Goal: Navigation & Orientation: Find specific page/section

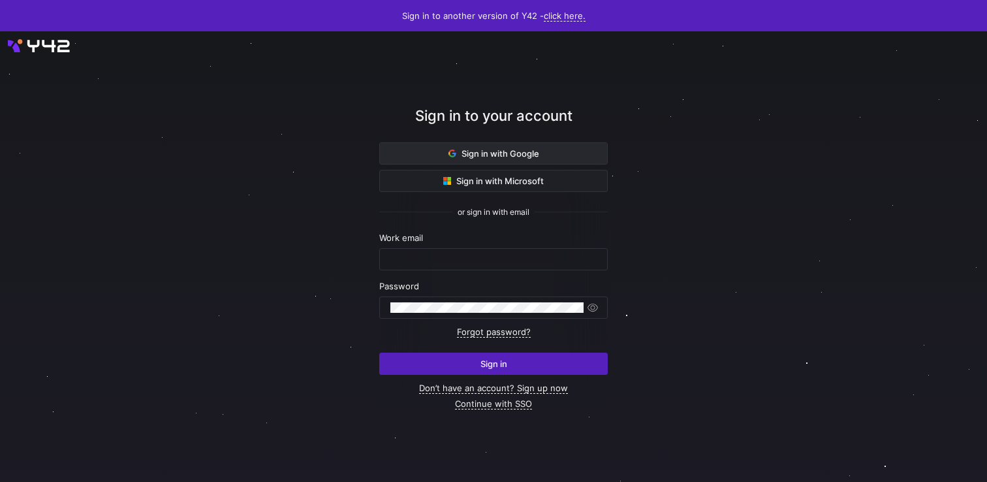
click at [481, 158] on span "Sign in with Google" at bounding box center [494, 153] width 91 height 10
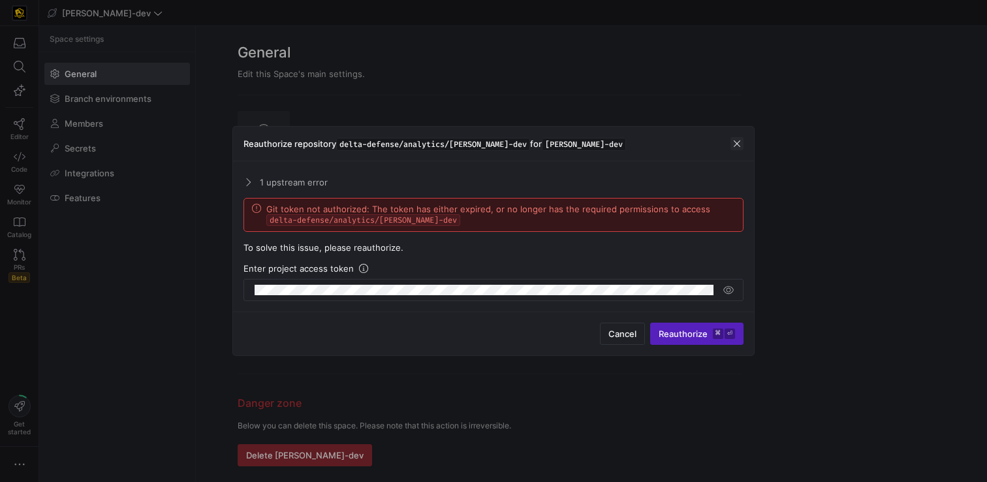
click at [736, 144] on span "button" at bounding box center [737, 143] width 13 height 13
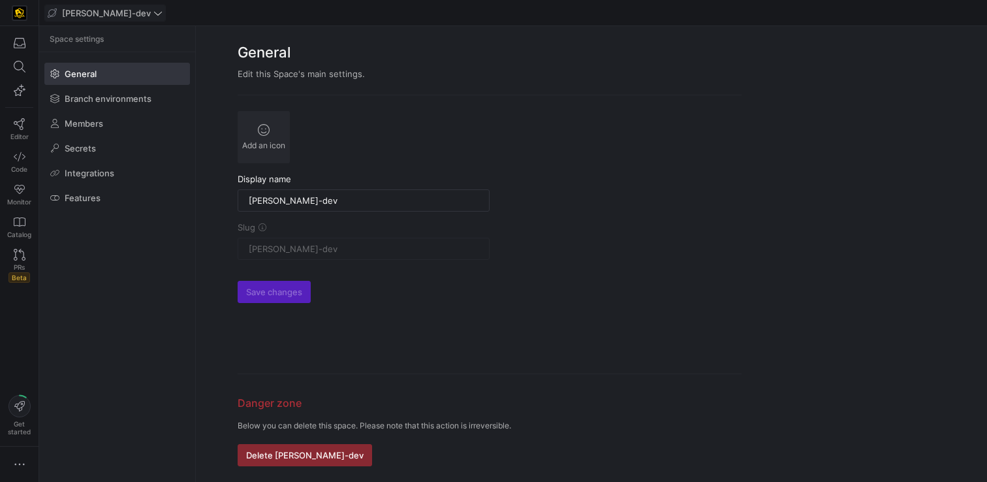
click at [94, 14] on span "edw-dv-dev" at bounding box center [106, 13] width 89 height 10
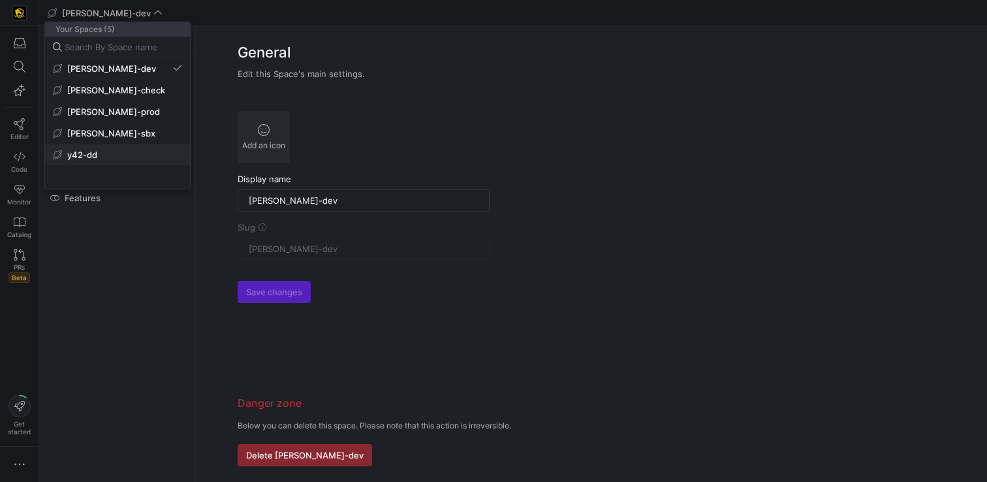
click at [93, 150] on span "y42-dd" at bounding box center [82, 155] width 30 height 10
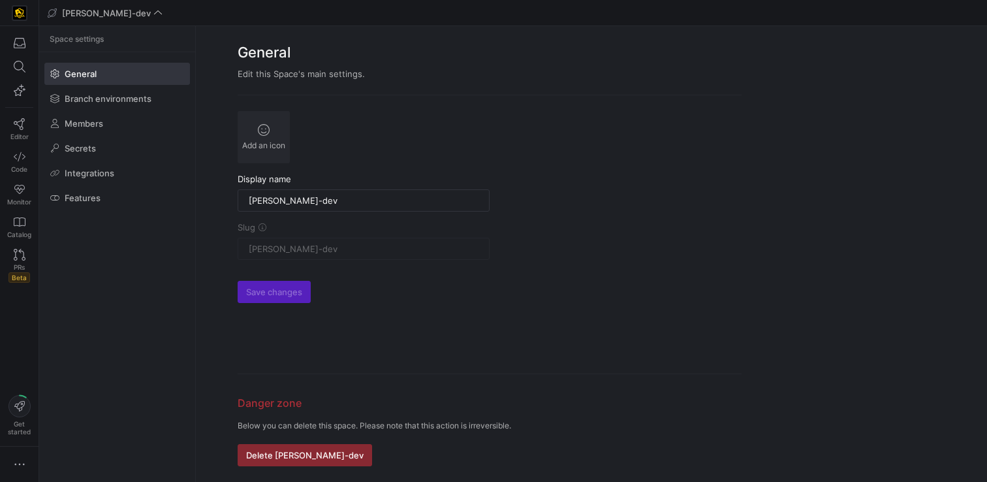
type input "y42-dd"
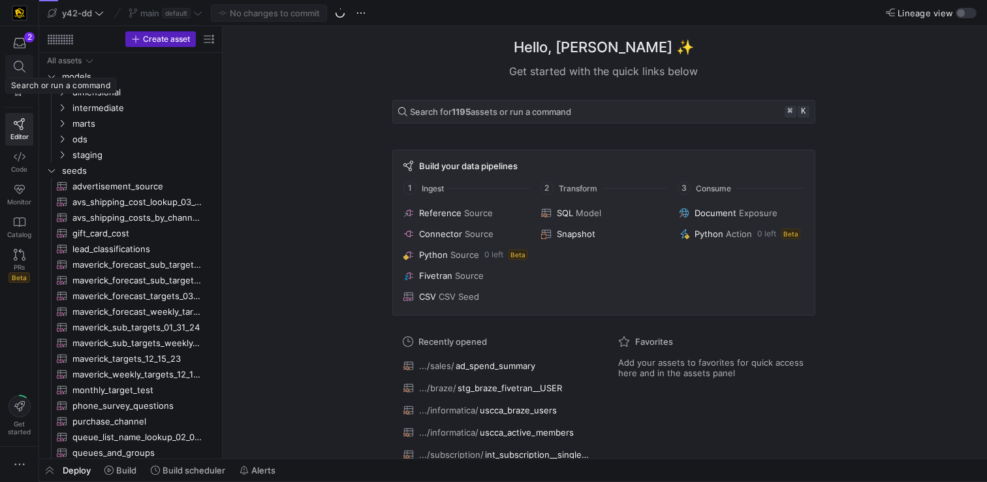
click at [18, 64] on icon at bounding box center [20, 67] width 12 height 12
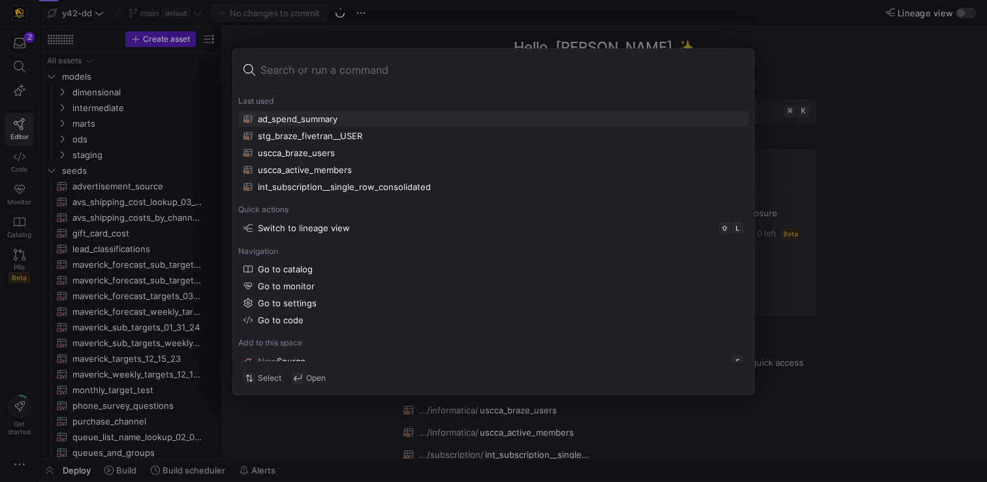
click at [336, 73] on input at bounding box center [501, 69] width 483 height 21
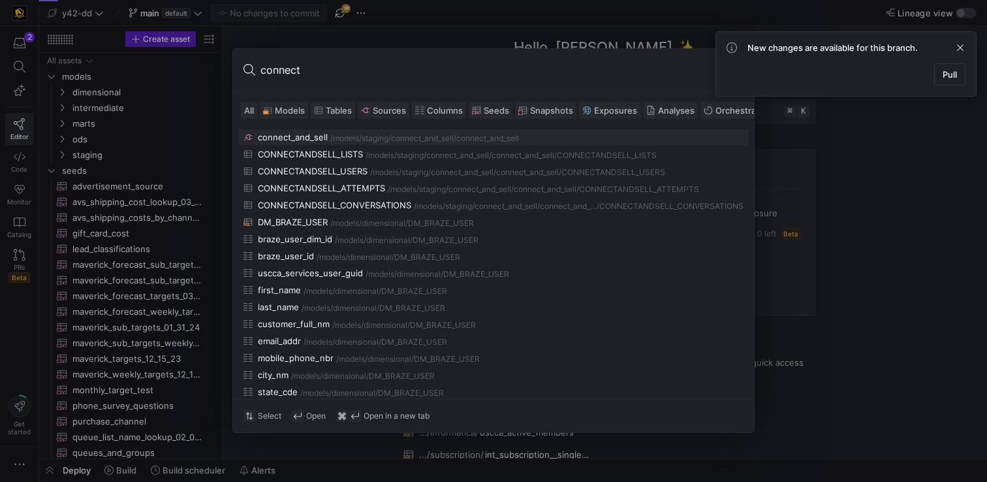
type input "connect"
click at [302, 136] on div "connect_and_sell" at bounding box center [293, 137] width 70 height 10
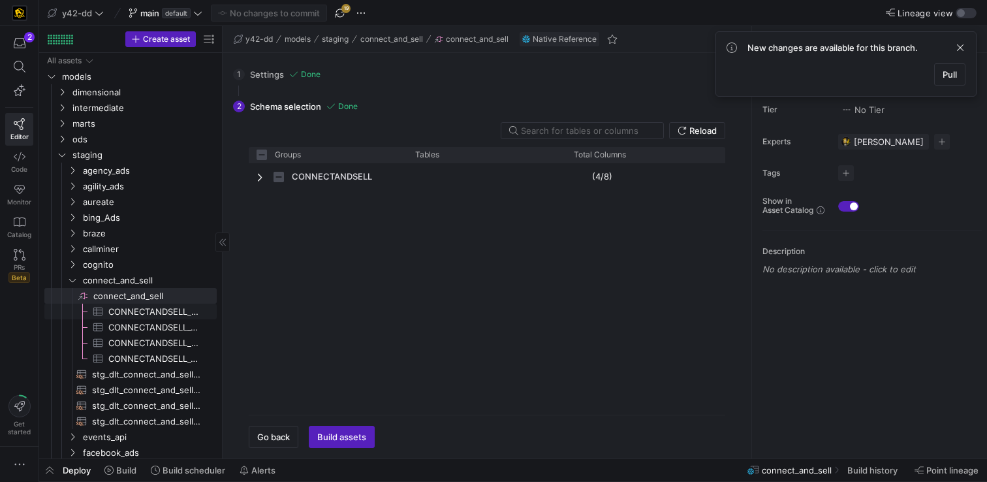
checkbox input "false"
click at [162, 313] on span "CONNECTANDSELL_ATTEMPTS​​​​​​​​​" at bounding box center [154, 311] width 93 height 15
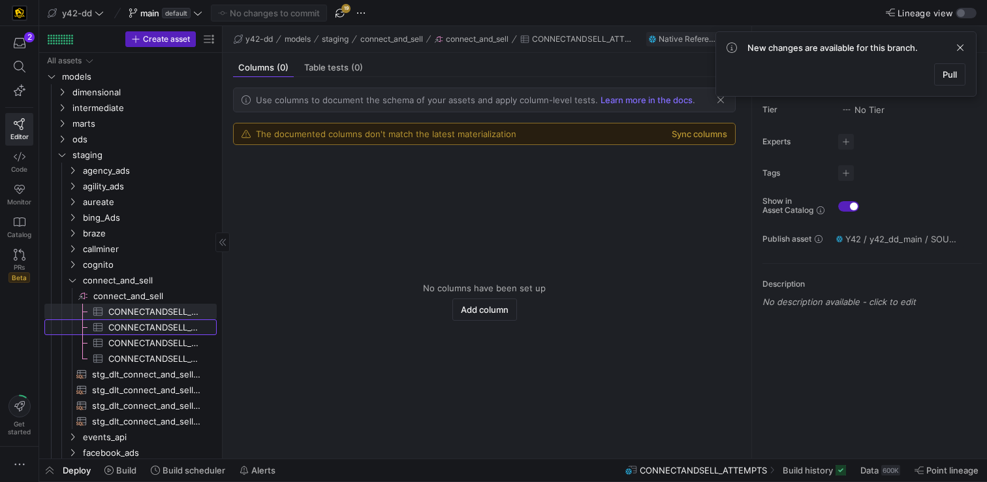
click at [160, 326] on span "CONNECTANDSELL_CONVERSATIONS​​​​​​​​​" at bounding box center [154, 327] width 93 height 15
click at [159, 343] on span "CONNECTANDSELL_LISTS​​​​​​​​​" at bounding box center [154, 343] width 93 height 15
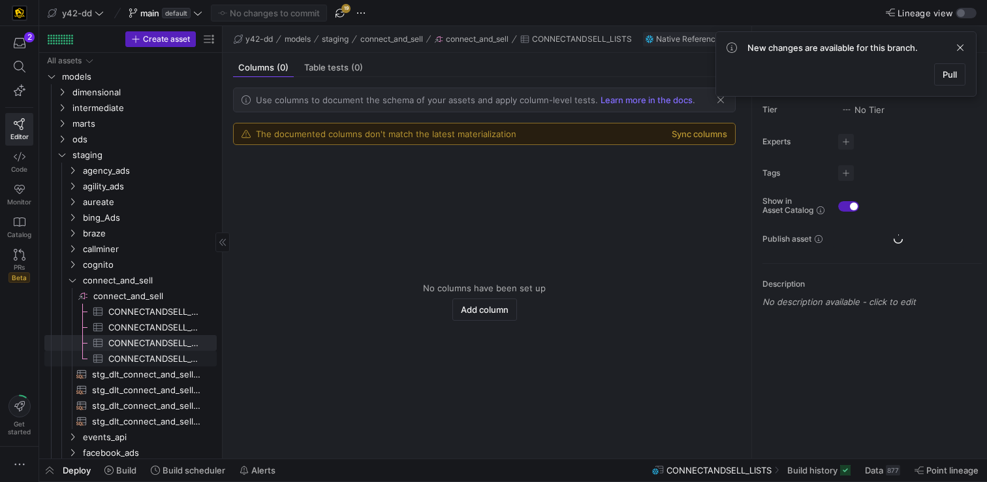
click at [157, 354] on span "CONNECTANDSELL_USERS​​​​​​​​​" at bounding box center [154, 358] width 93 height 15
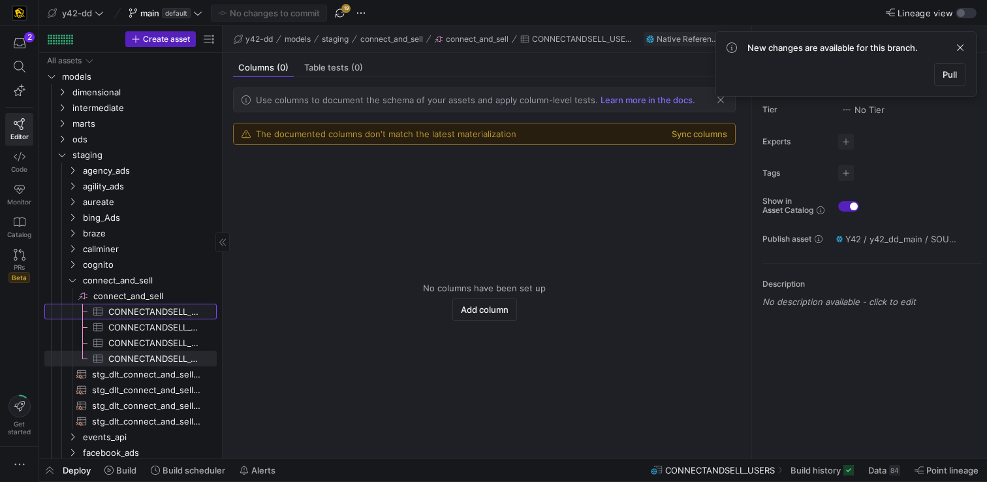
click at [155, 311] on span "CONNECTANDSELL_ATTEMPTS​​​​​​​​​" at bounding box center [154, 311] width 93 height 15
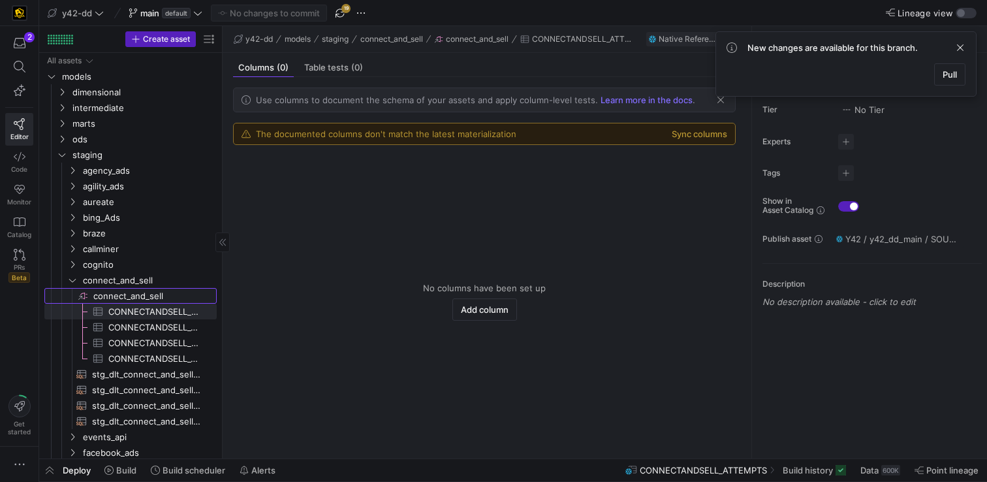
click at [147, 296] on span "connect_and_sell​​​​​​​​" at bounding box center [153, 296] width 121 height 15
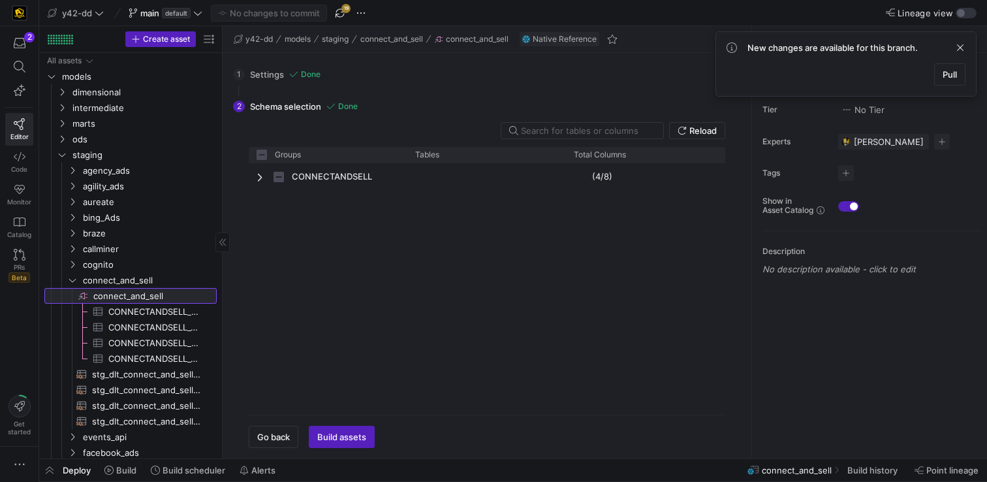
checkbox input "false"
click at [128, 281] on span "connect_and_sell" at bounding box center [133, 280] width 101 height 15
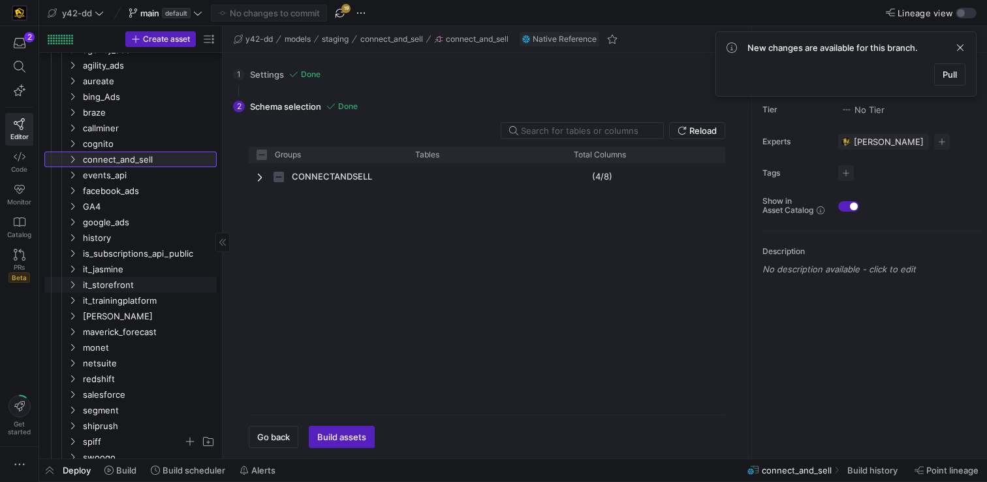
scroll to position [95, 0]
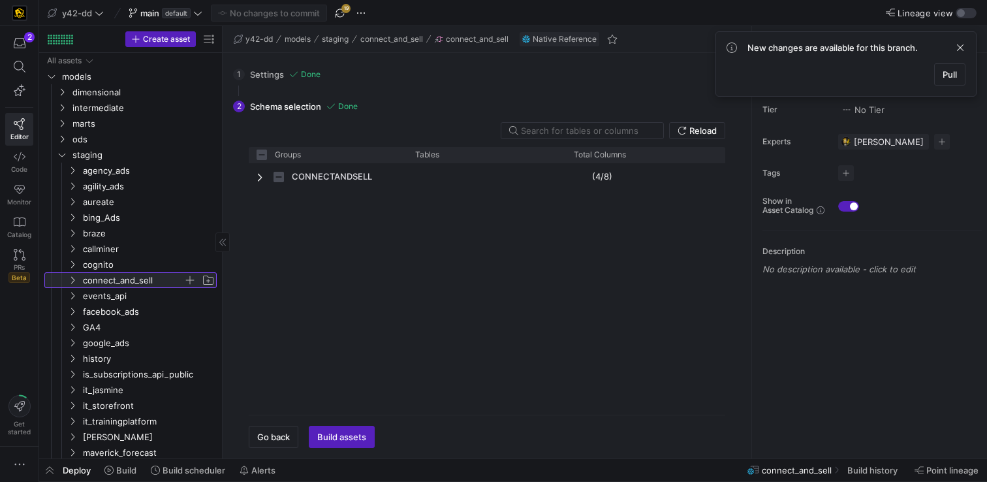
click at [133, 278] on span "connect_and_sell" at bounding box center [133, 280] width 101 height 15
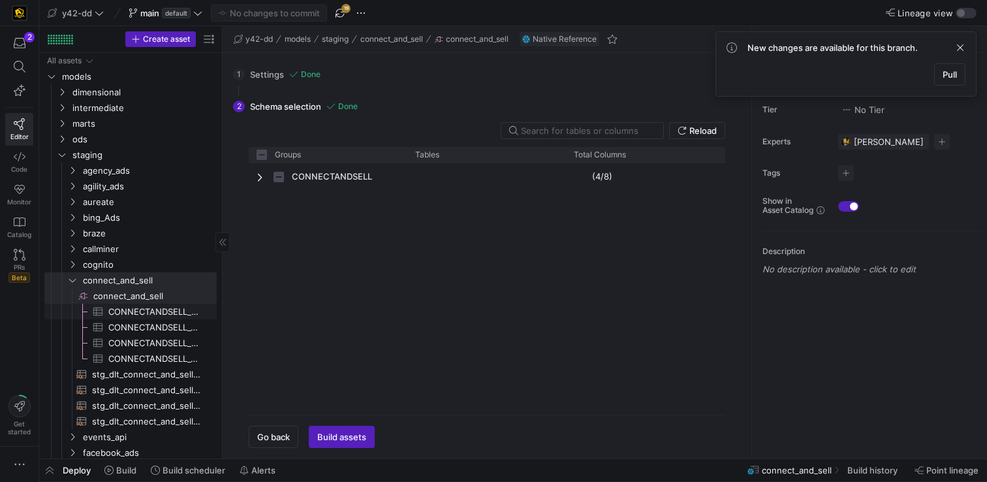
click at [121, 309] on span "CONNECTANDSELL_ATTEMPTS​​​​​​​​​" at bounding box center [154, 311] width 93 height 15
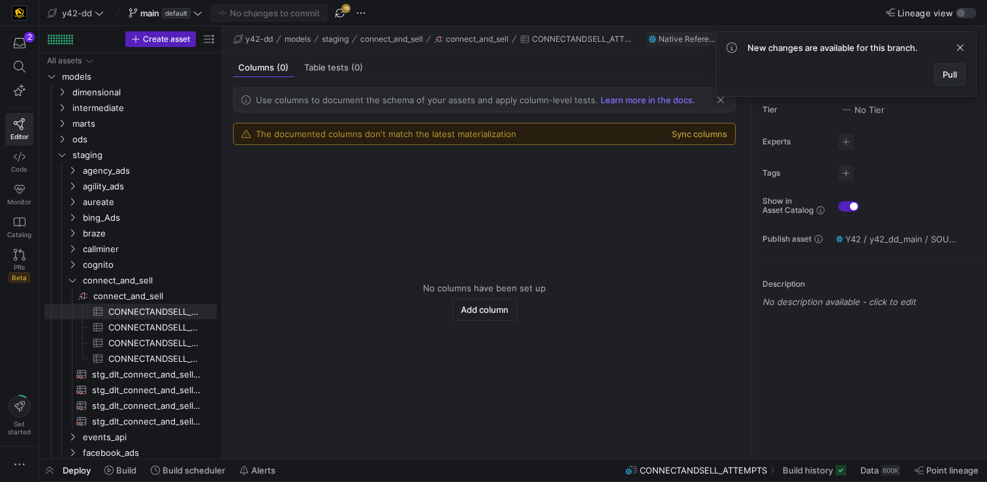
click at [951, 74] on span "Pull" at bounding box center [950, 74] width 14 height 10
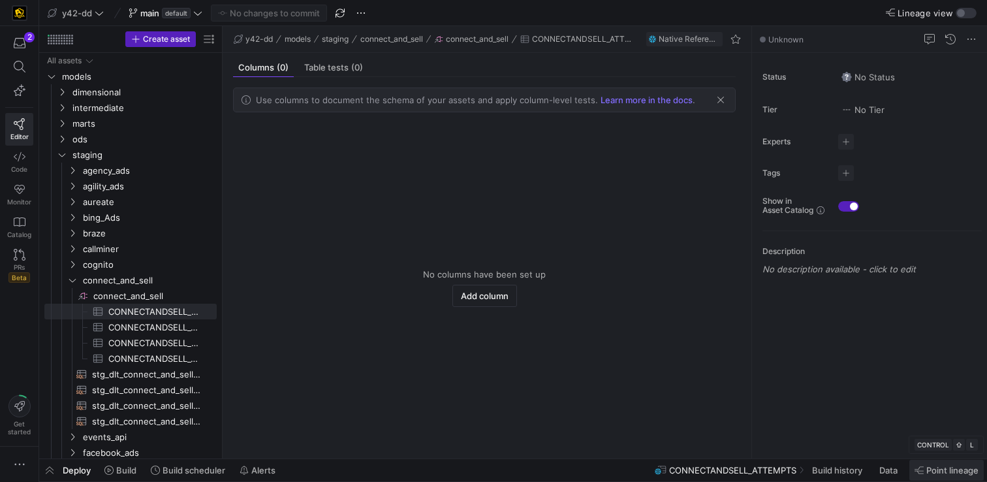
click at [932, 477] on span at bounding box center [946, 470] width 74 height 21
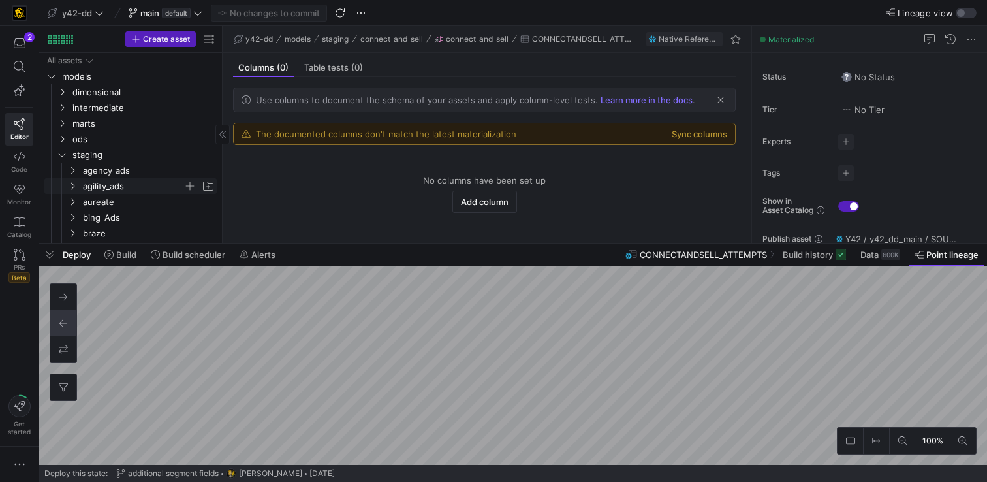
scroll to position [13, 0]
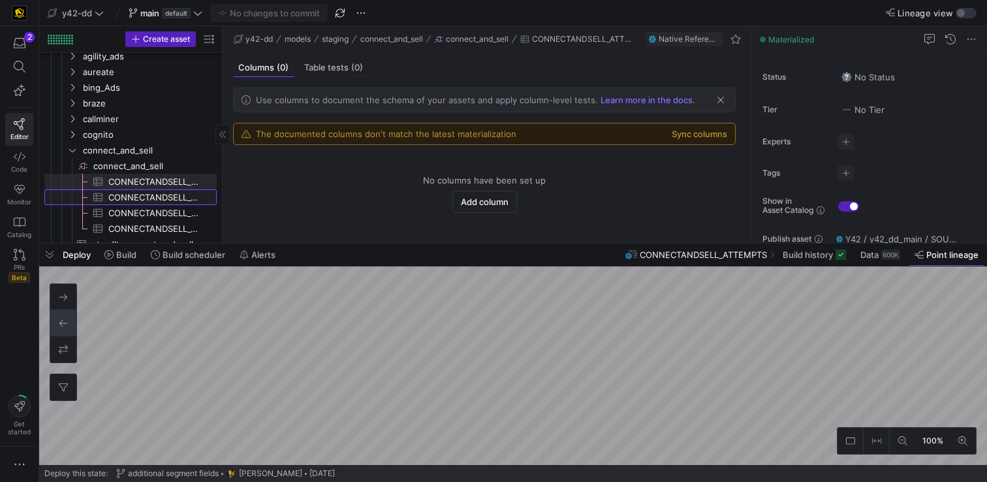
click at [148, 196] on span "CONNECTANDSELL_CONVERSATIONS​​​​​​​​​" at bounding box center [154, 197] width 93 height 15
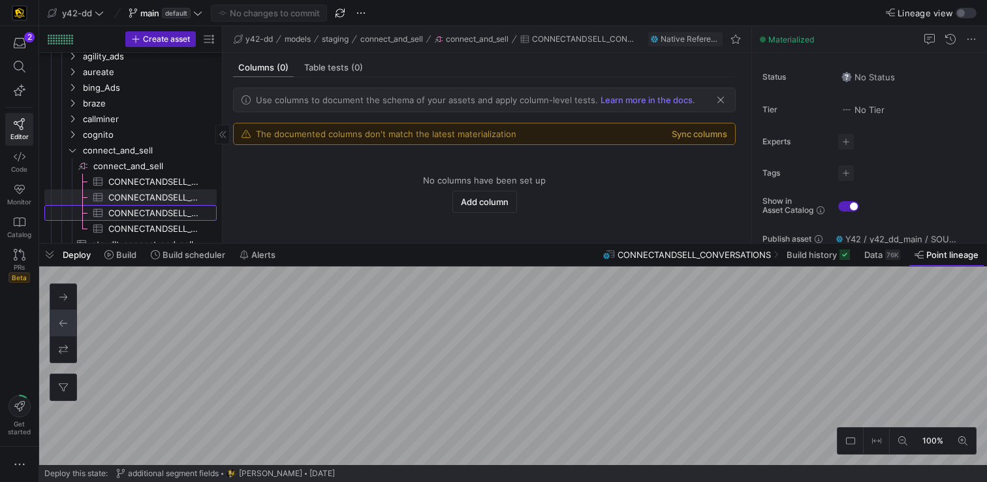
click at [143, 212] on span "CONNECTANDSELL_LISTS​​​​​​​​​" at bounding box center [154, 213] width 93 height 15
click at [142, 227] on span "CONNECTANDSELL_USERS​​​​​​​​​" at bounding box center [154, 228] width 93 height 15
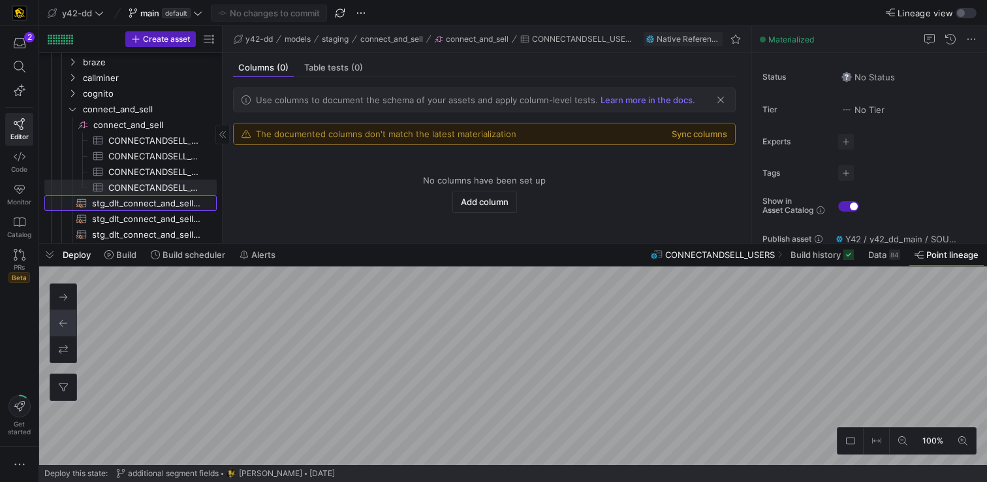
click at [142, 204] on span "stg_dlt_connect_and_sell_ATTEMPTS​​​​​​​​​​" at bounding box center [147, 203] width 110 height 15
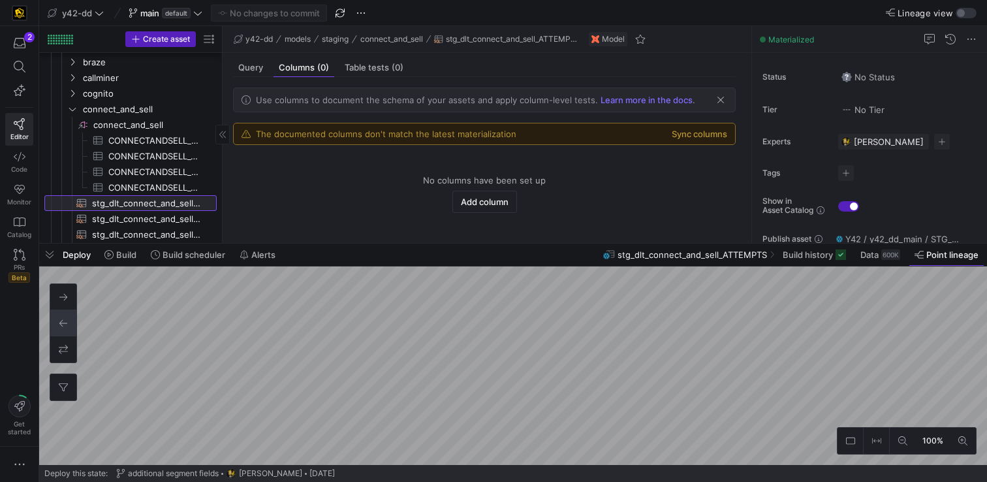
click at [142, 204] on span "stg_dlt_connect_and_sell_ATTEMPTS​​​​​​​​​​" at bounding box center [147, 203] width 110 height 15
click at [253, 69] on span "Query" at bounding box center [250, 67] width 25 height 8
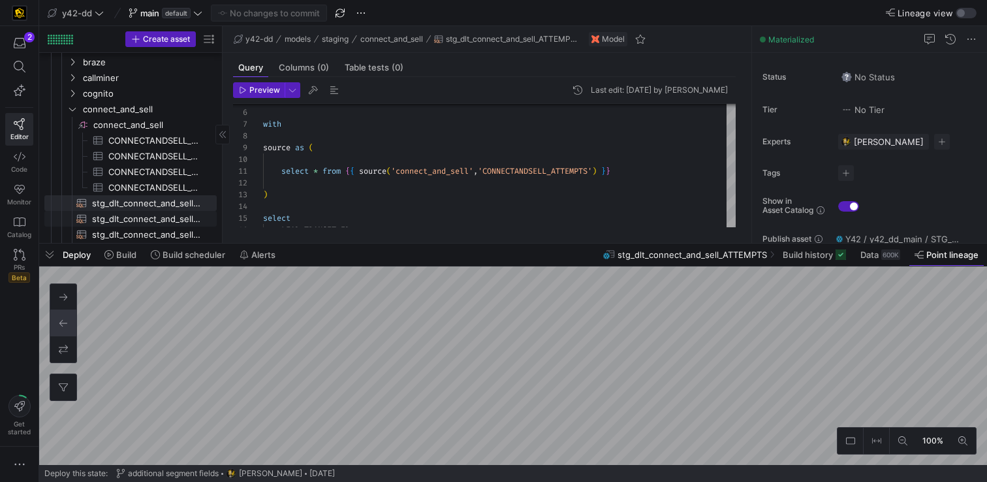
click at [185, 221] on span "stg_dlt_connect_and_sell_CONVERSATIONS​​​​​​​​​​" at bounding box center [147, 219] width 110 height 15
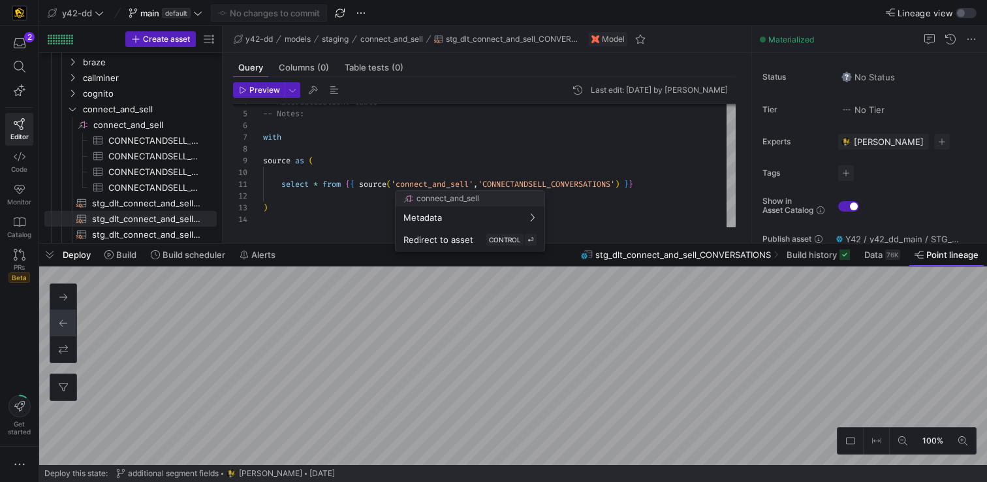
click at [576, 215] on div at bounding box center [493, 241] width 987 height 482
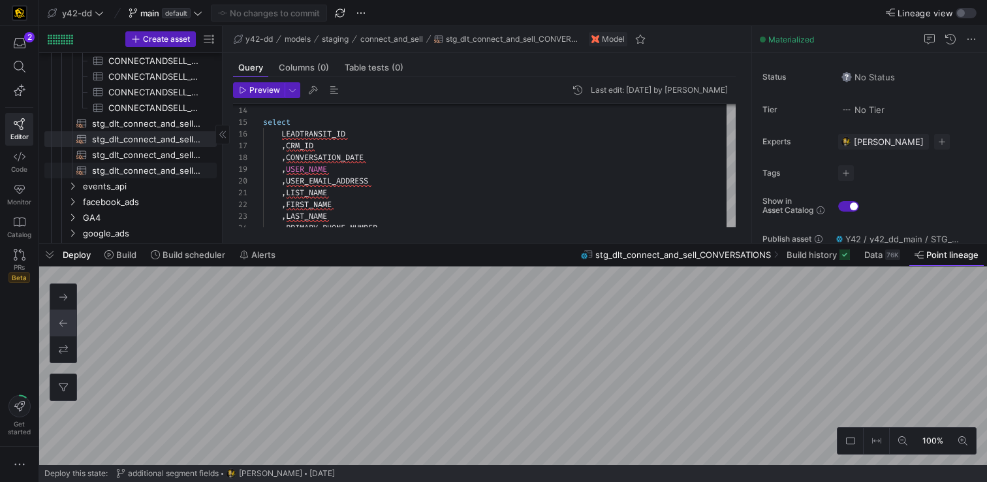
scroll to position [257, 0]
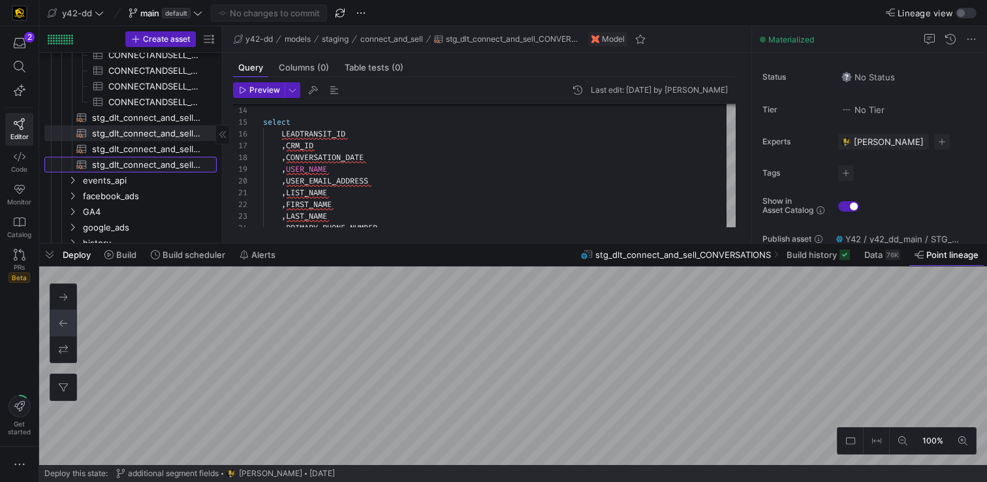
click at [178, 168] on span "stg_dlt_connect_and_sell_USERS​​​​​​​​​​" at bounding box center [147, 164] width 110 height 15
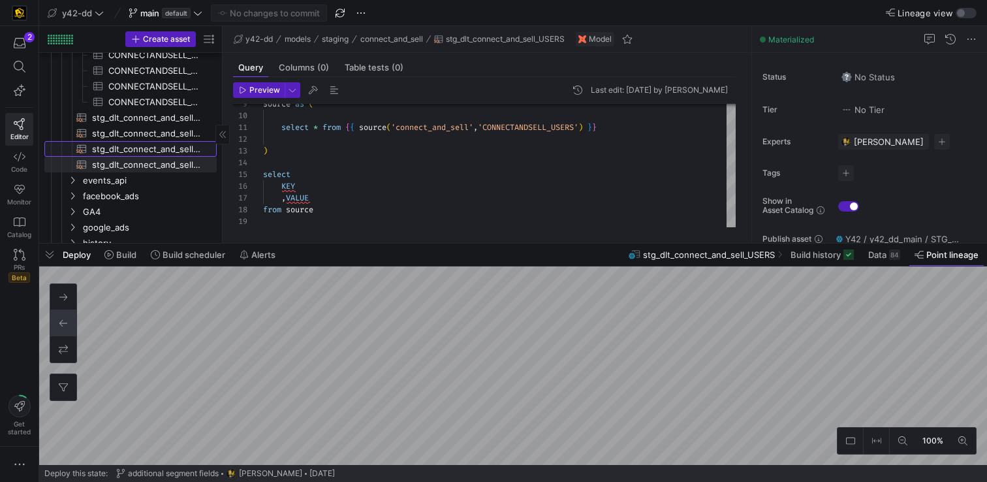
click at [156, 148] on span "stg_dlt_connect_and_sell_LISTS​​​​​​​​​​" at bounding box center [147, 149] width 110 height 15
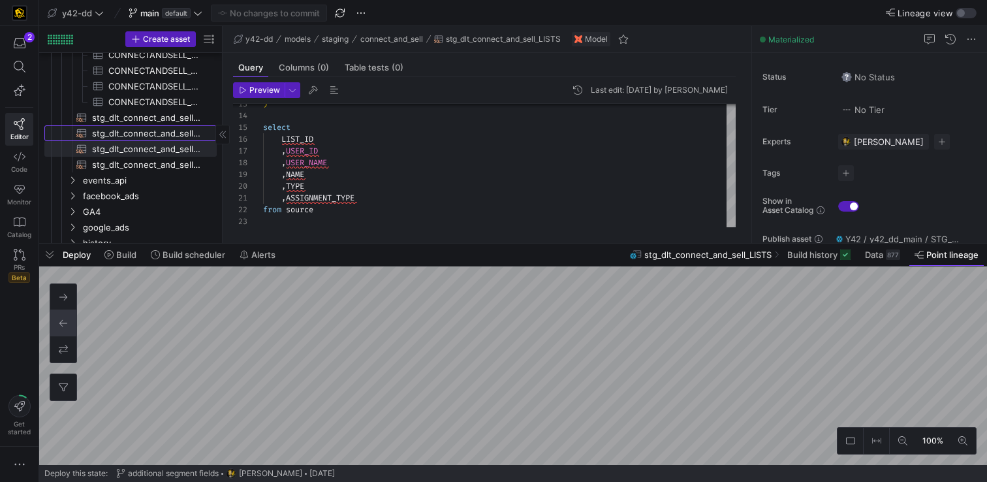
click at [155, 130] on span "stg_dlt_connect_and_sell_CONVERSATIONS​​​​​​​​​​" at bounding box center [147, 133] width 110 height 15
type textarea "-- File Name: stg_dlt_connect_and_sell_CONVERSATIONS.sql -- Created By: John Wa…"
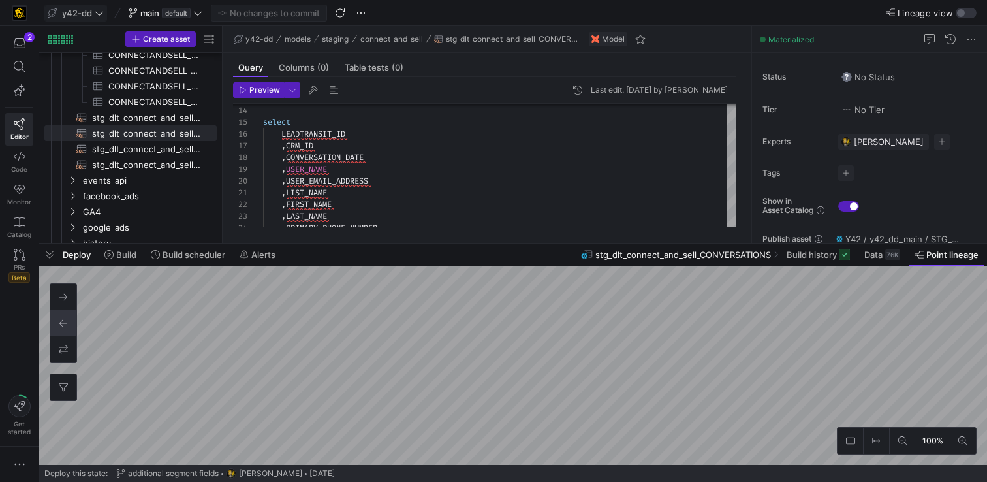
click at [93, 14] on span "y42-dd" at bounding box center [76, 13] width 56 height 10
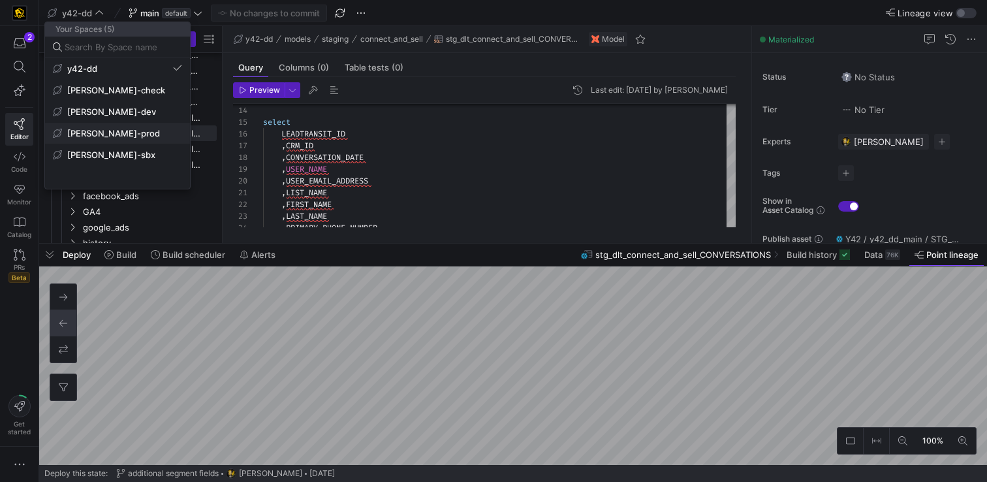
click at [118, 128] on span "edw-dv-prod" at bounding box center [113, 133] width 93 height 10
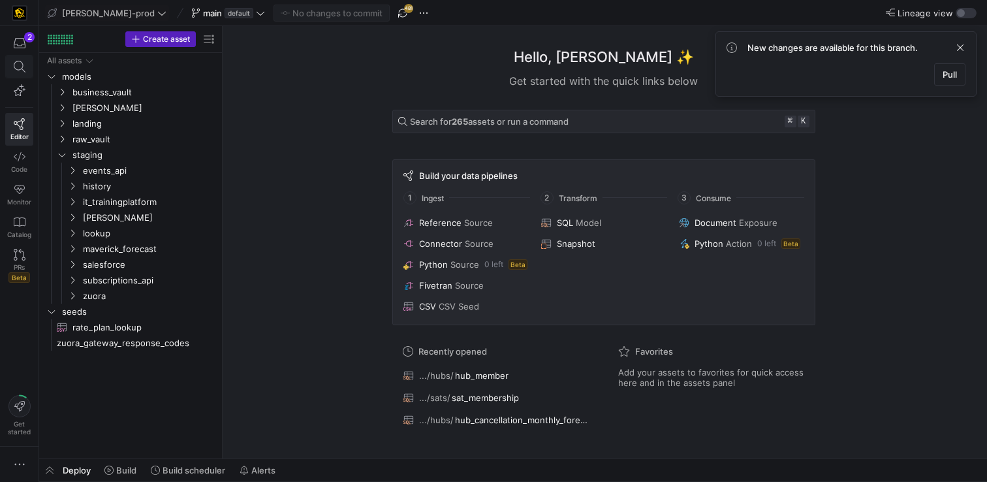
click at [17, 62] on icon at bounding box center [20, 67] width 12 height 12
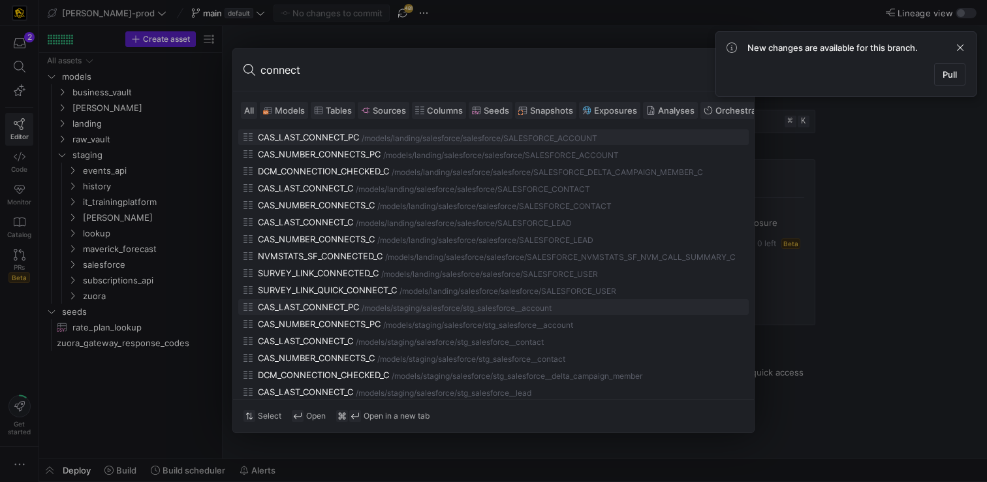
type input "connect"
click at [290, 306] on div "CAS_LAST_CONNECT_PC" at bounding box center [308, 307] width 101 height 10
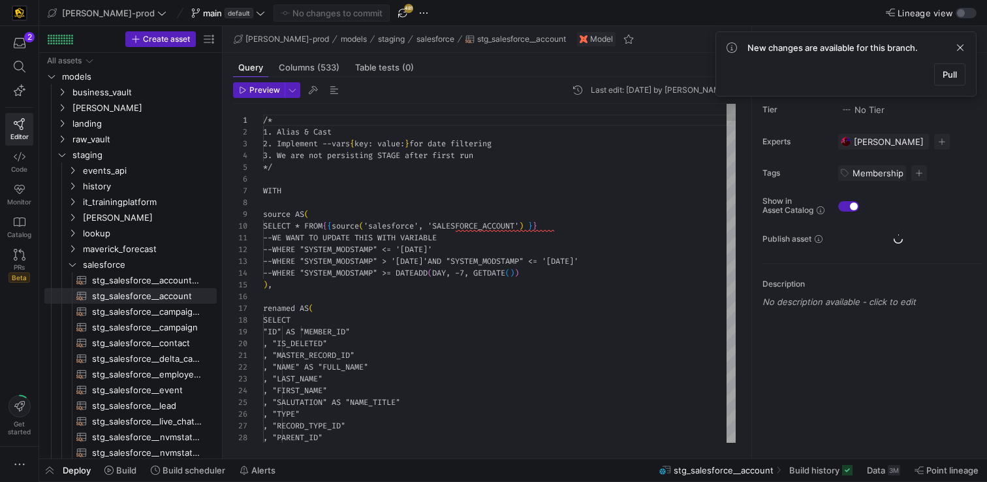
scroll to position [118, 0]
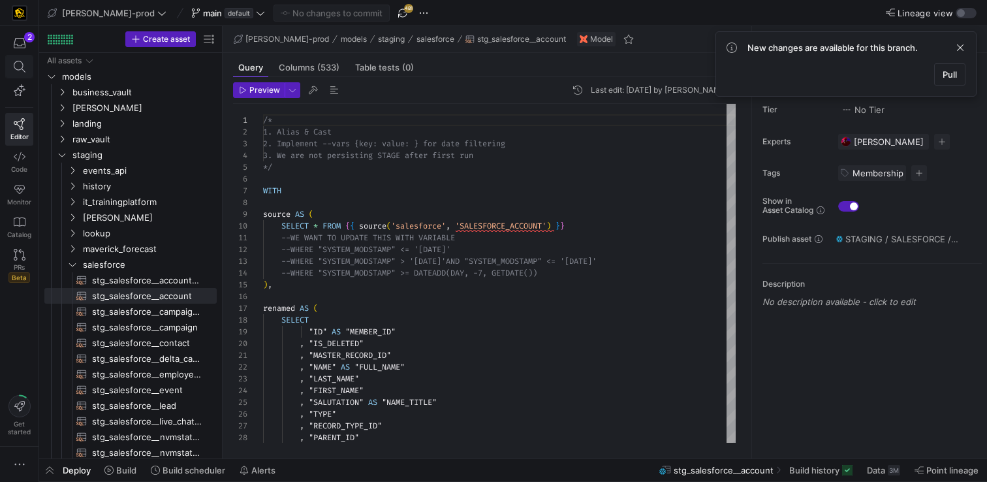
click at [16, 77] on span at bounding box center [19, 66] width 27 height 22
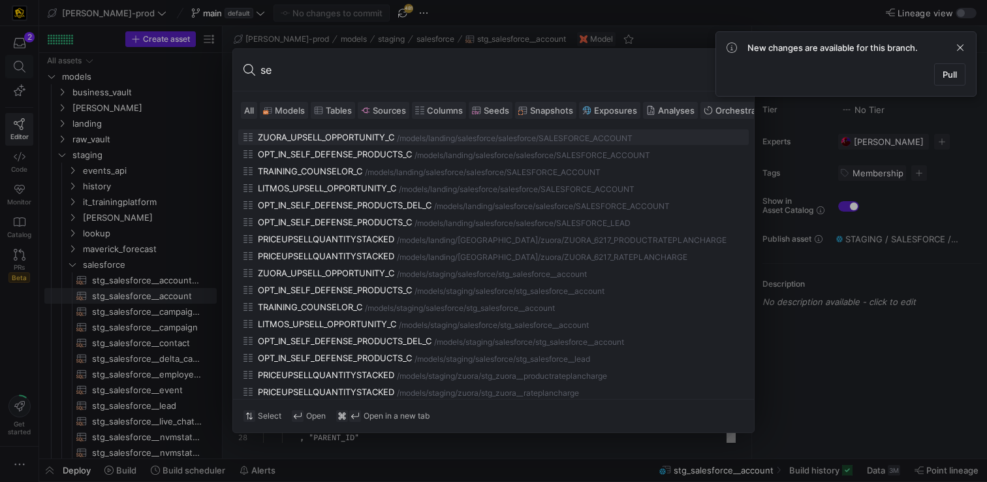
type input "s"
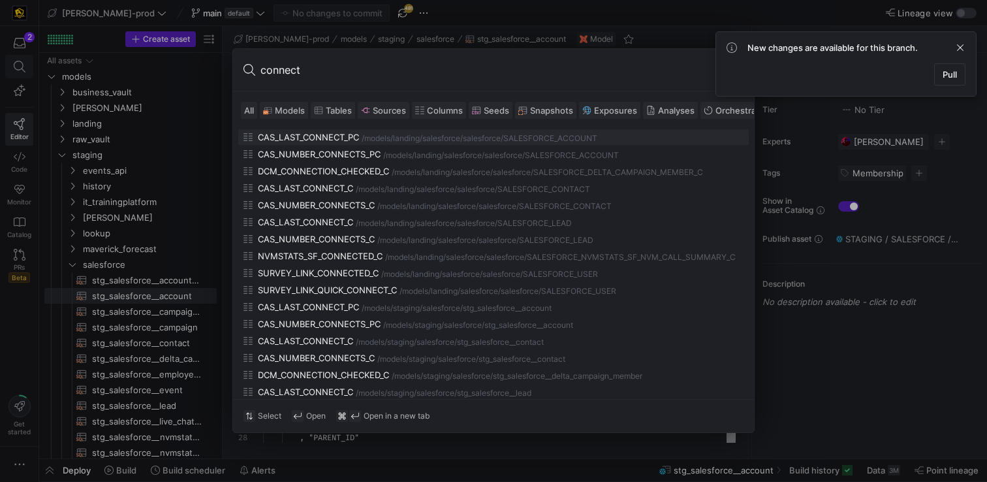
type input "connect"
click at [16, 77] on div at bounding box center [493, 241] width 987 height 482
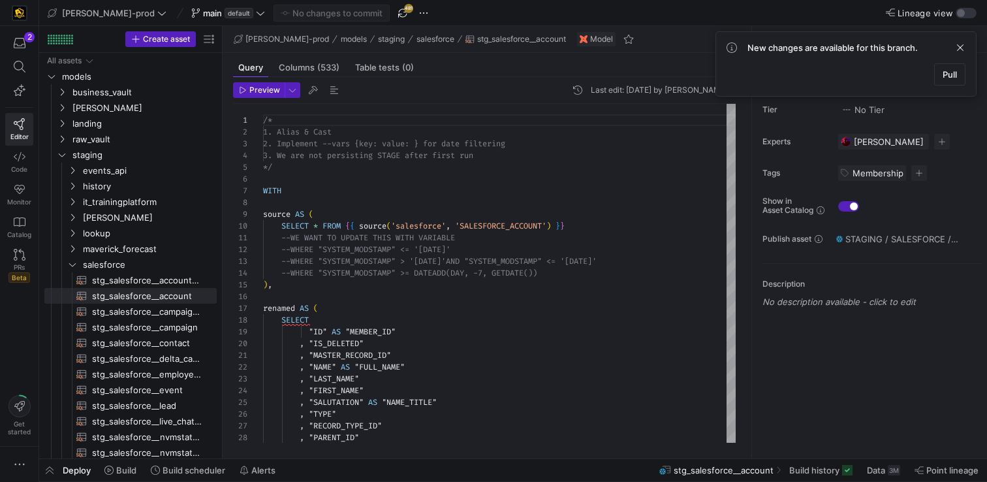
click at [99, 21] on y42-top-nav "edw-dv-prod main default No changes to commit 481 Lineage view" at bounding box center [513, 13] width 948 height 26
click at [99, 18] on span at bounding box center [107, 13] width 124 height 16
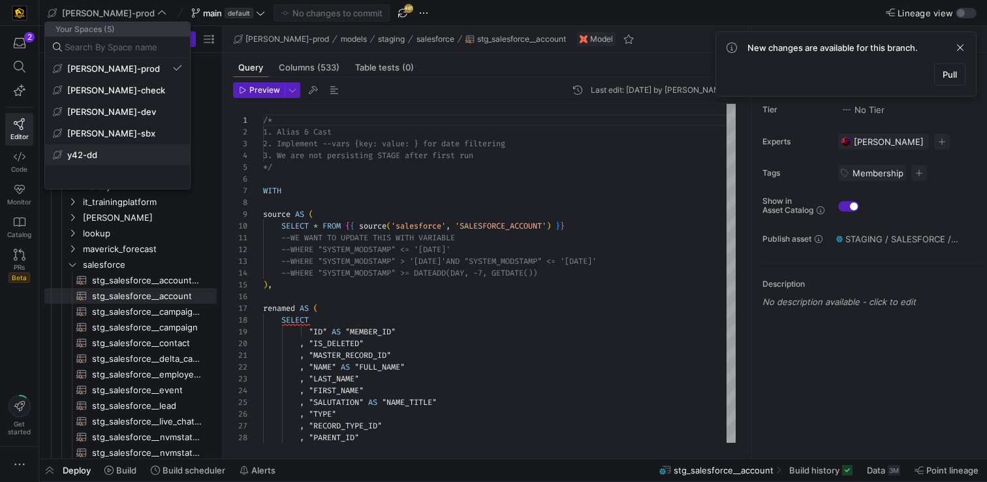
click at [105, 156] on span "y42-dd" at bounding box center [117, 155] width 129 height 10
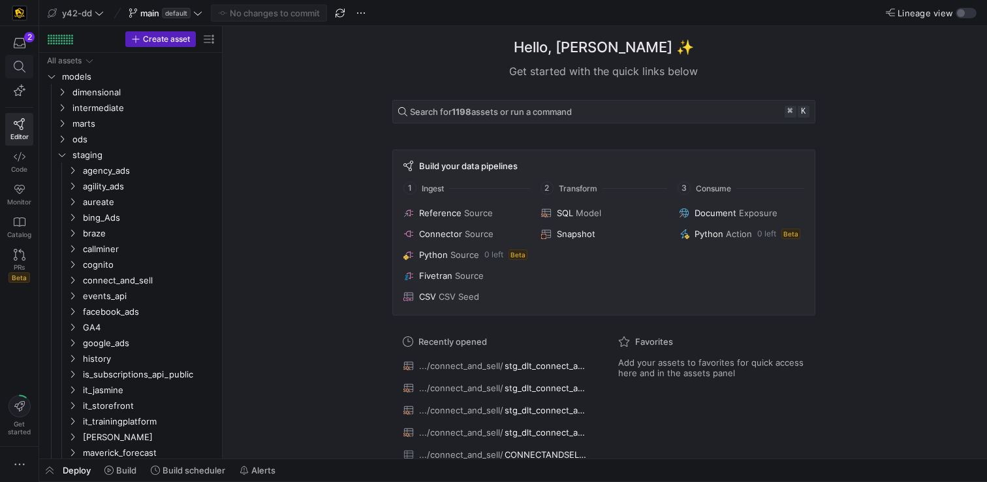
click at [31, 68] on span at bounding box center [19, 66] width 27 height 22
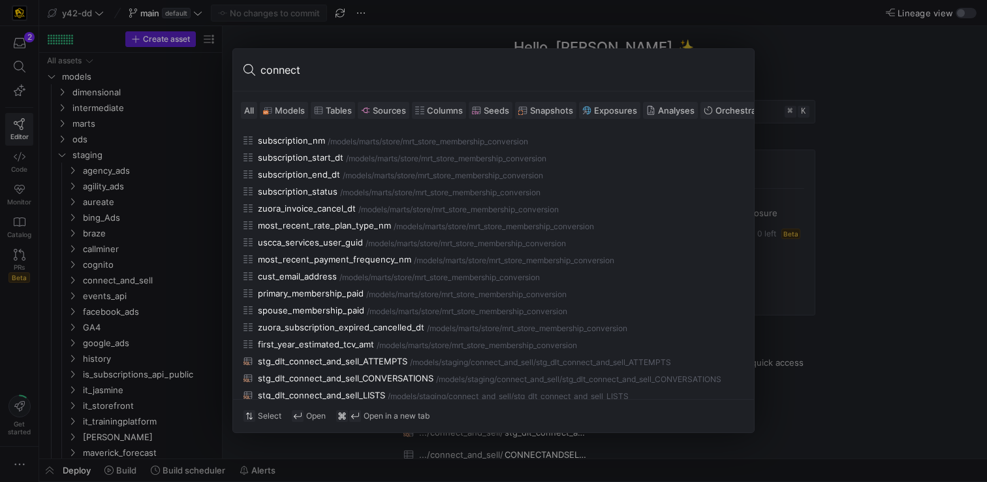
scroll to position [618, 0]
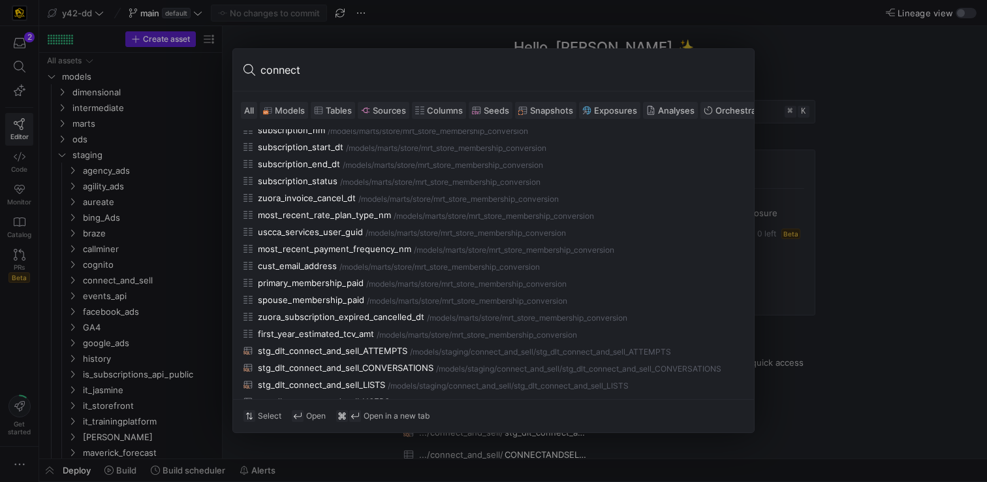
type input "connect"
click at [977, 307] on div at bounding box center [493, 241] width 987 height 482
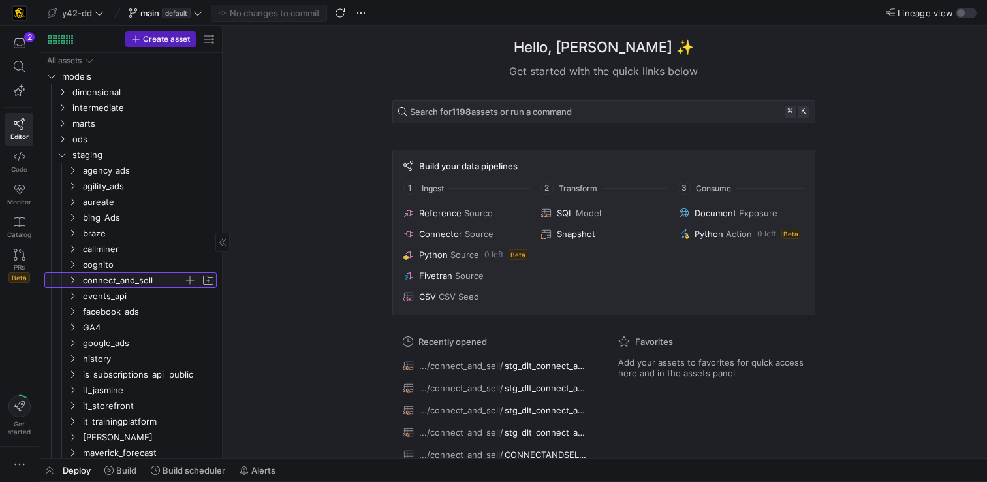
click at [91, 276] on span "connect_and_sell" at bounding box center [133, 280] width 101 height 15
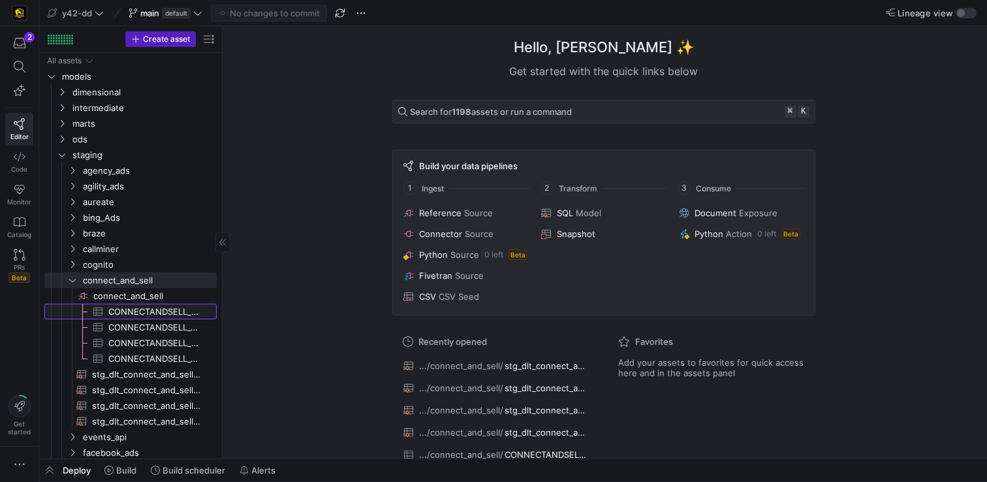
click at [129, 306] on span "CONNECTANDSELL_ATTEMPTS​​​​​​​​​" at bounding box center [154, 311] width 93 height 15
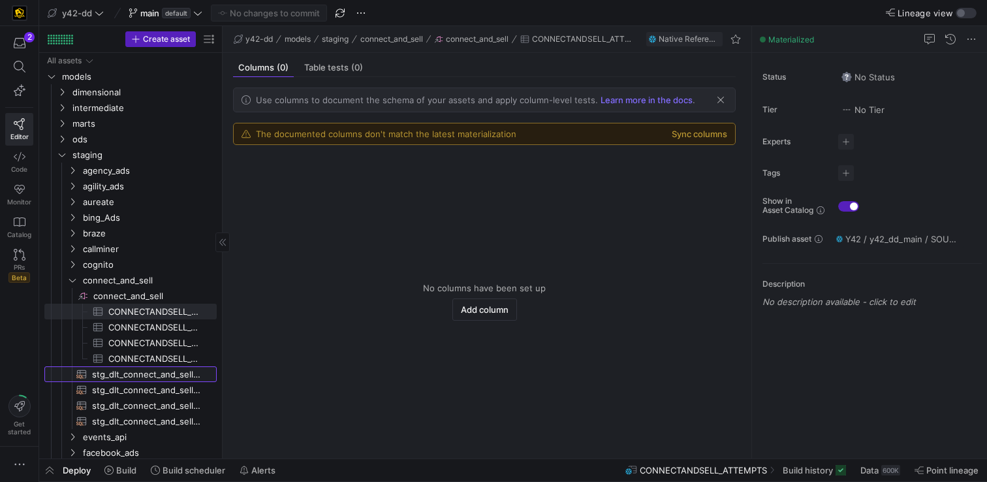
click at [127, 370] on span "stg_dlt_connect_and_sell_ATTEMPTS​​​​​​​​​​" at bounding box center [147, 374] width 110 height 15
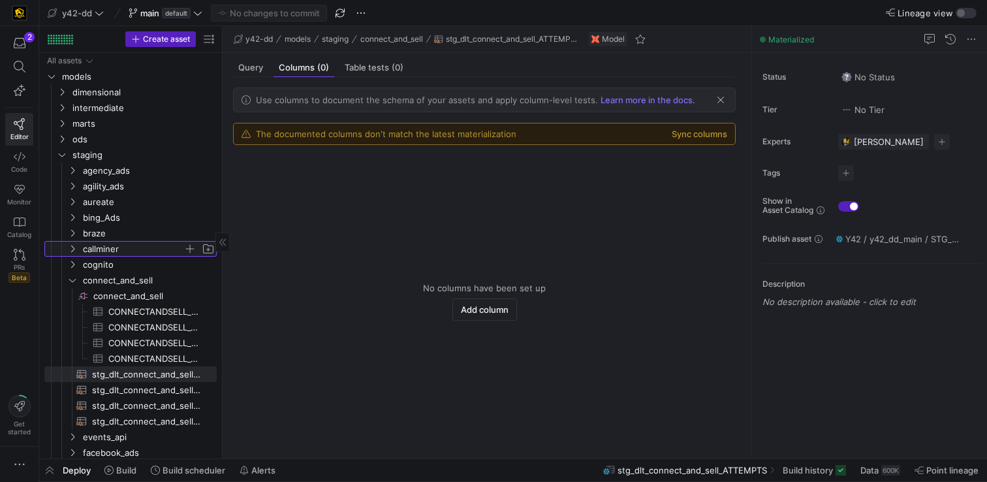
click at [102, 245] on span "callminer" at bounding box center [133, 249] width 101 height 15
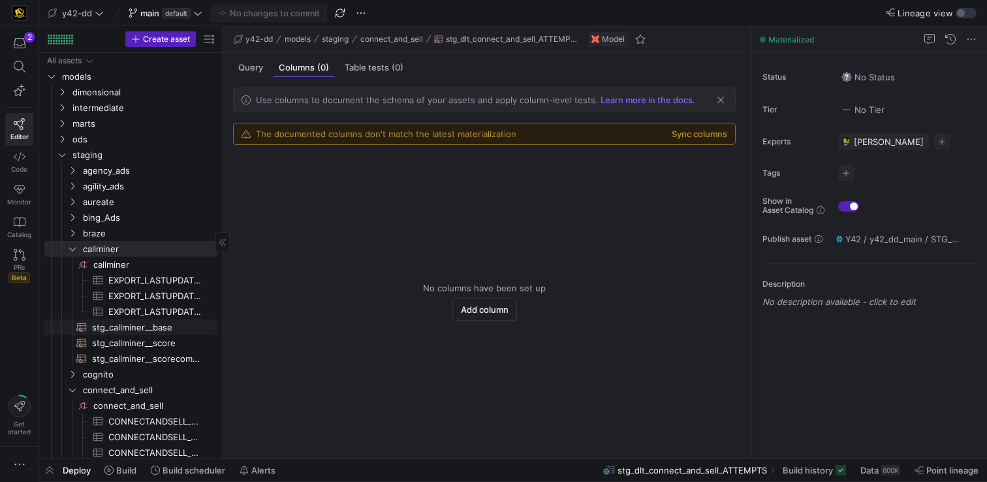
click at [155, 332] on span "stg_callminer__base​​​​​​​​​​" at bounding box center [147, 327] width 110 height 15
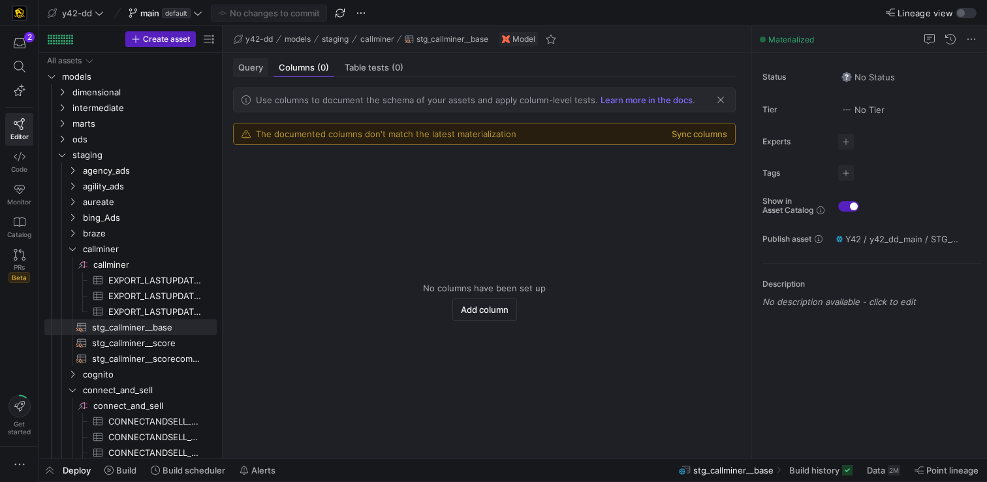
click at [254, 67] on span "Query" at bounding box center [250, 67] width 25 height 8
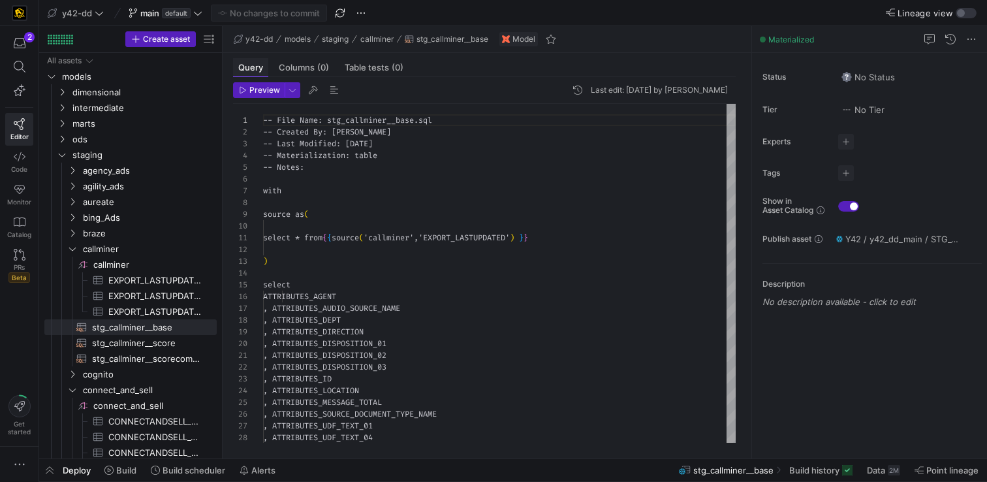
scroll to position [118, 0]
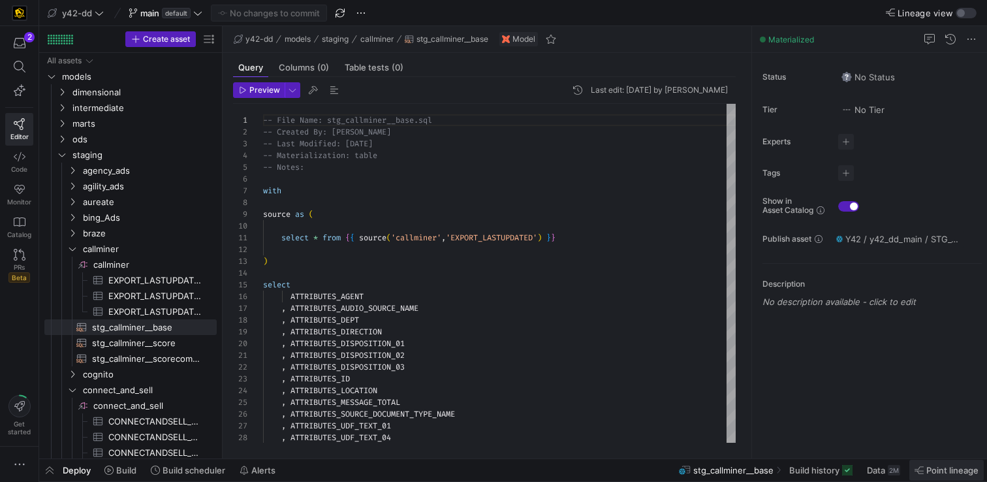
click at [932, 468] on span "Point lineage" at bounding box center [952, 470] width 52 height 10
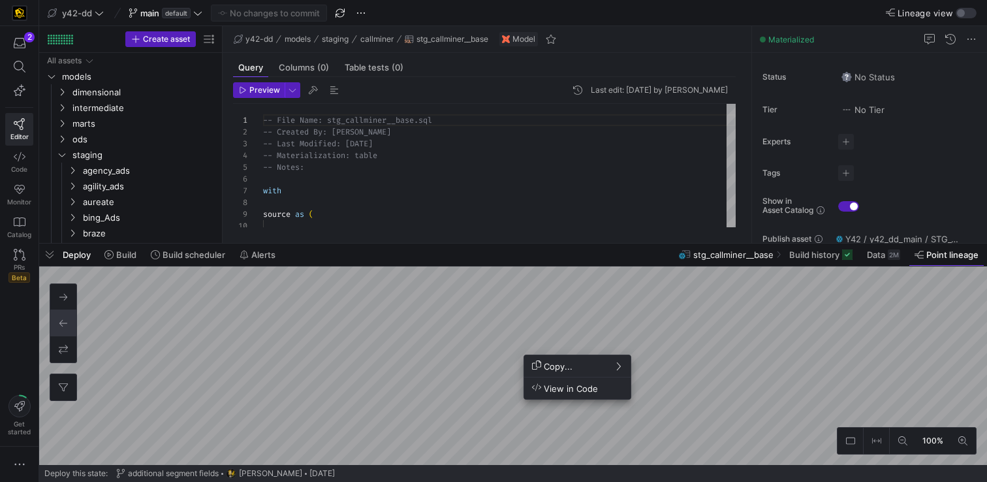
click at [571, 394] on span "View in Code" at bounding box center [565, 388] width 66 height 11
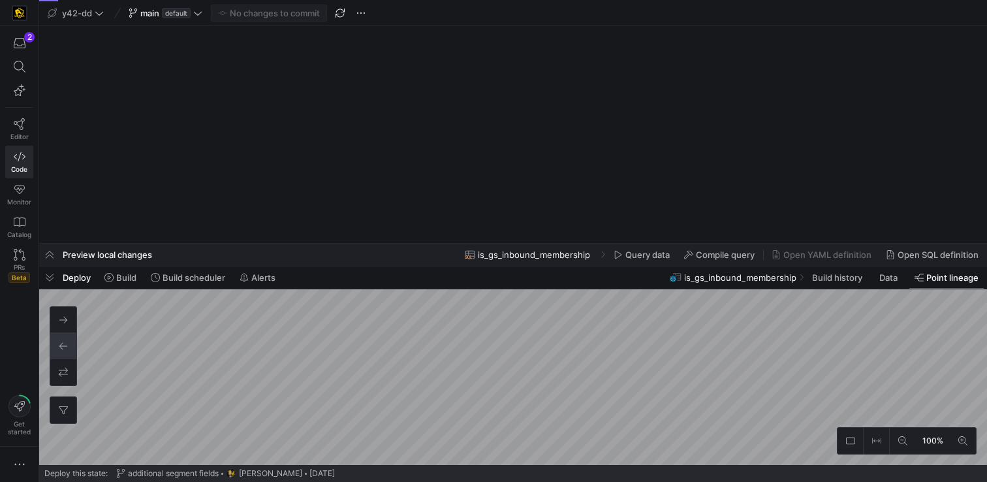
scroll to position [1, 0]
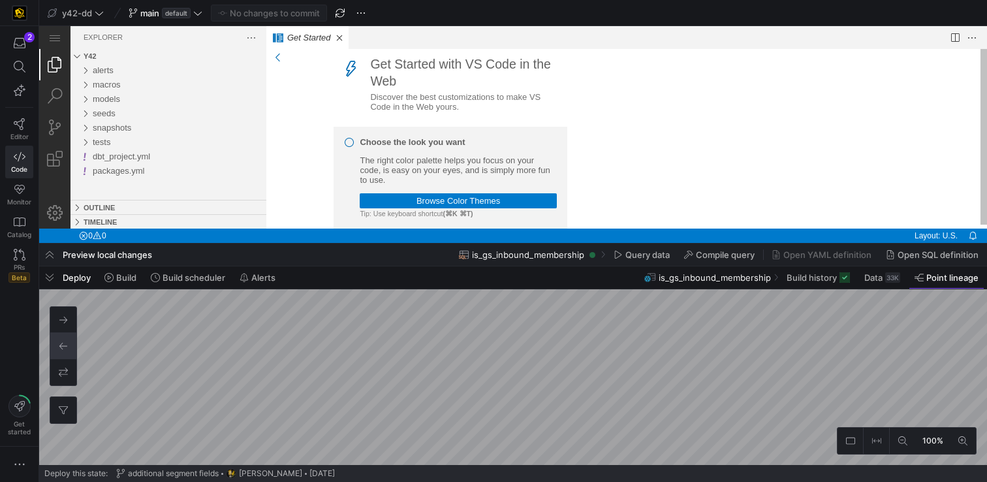
scroll to position [4, 0]
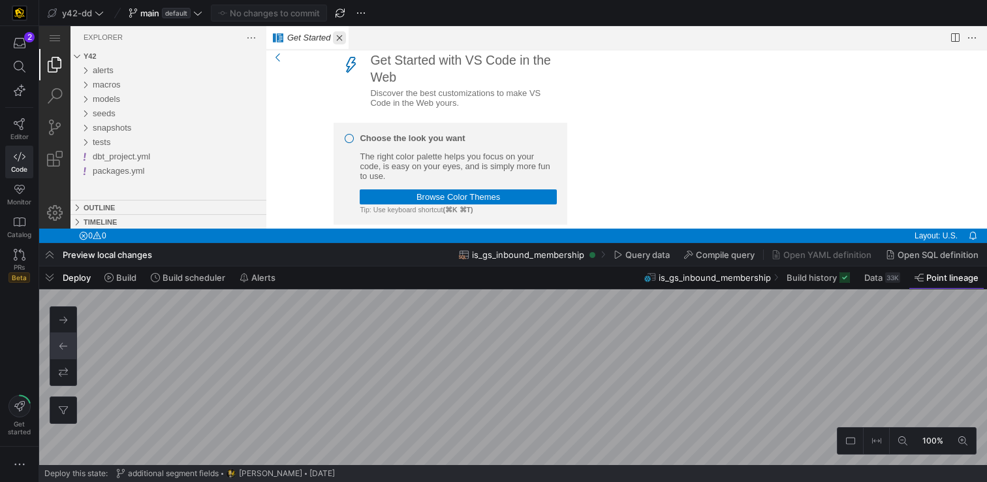
click at [343, 37] on link "Close (⌘W)" at bounding box center [339, 37] width 13 height 13
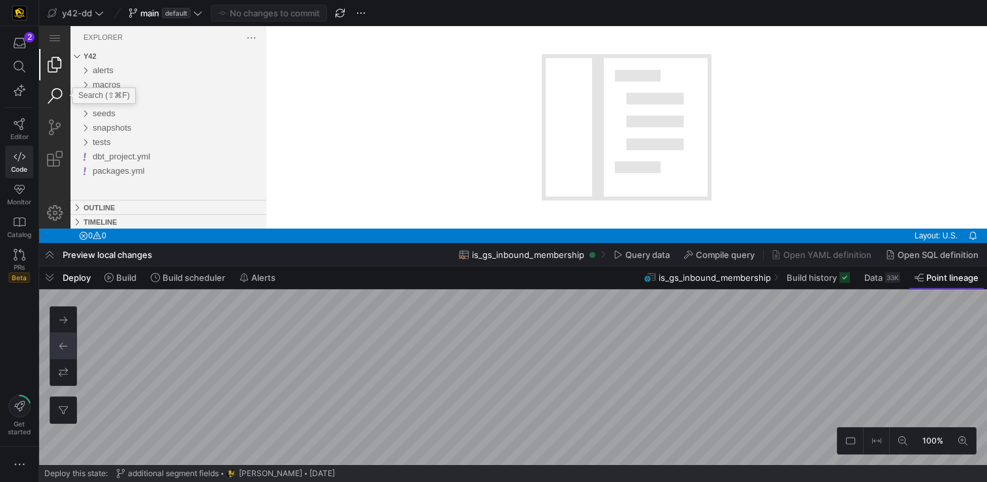
click at [61, 88] on link "Search (⇧⌘F)" at bounding box center [54, 95] width 31 height 31
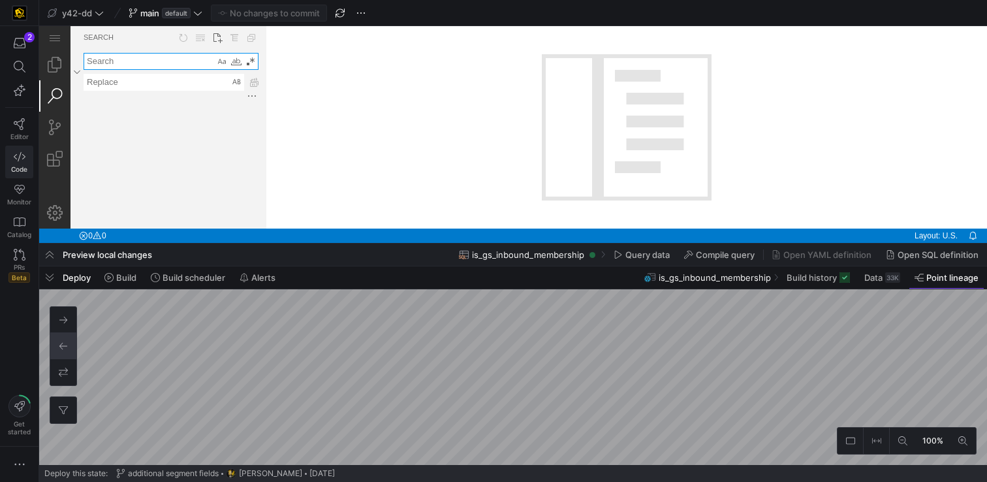
click at [25, 161] on icon at bounding box center [20, 157] width 12 height 12
click at [7, 125] on link "Editor" at bounding box center [19, 129] width 28 height 33
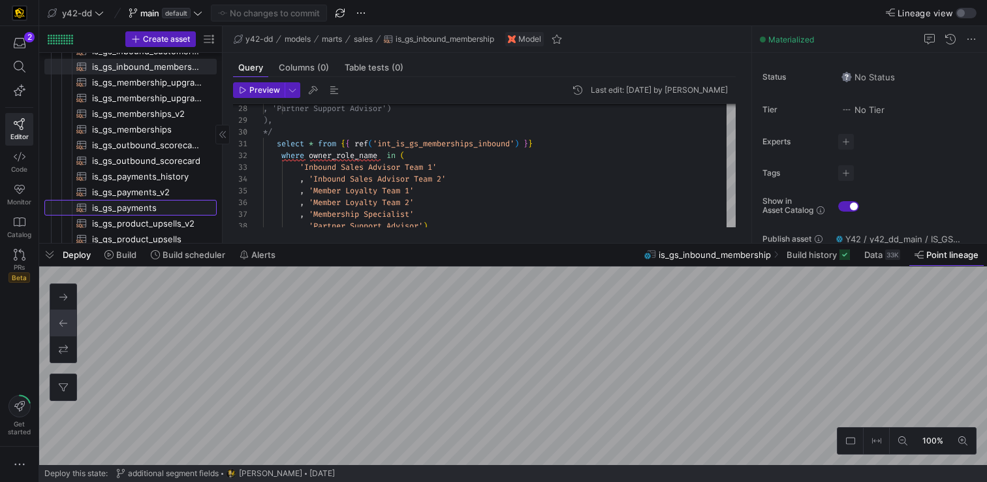
click at [185, 204] on span "is_gs_payments​​​​​​​​​​" at bounding box center [147, 207] width 110 height 15
type textarea "-- File Name: is_gs_payments.sql -- Created By: [PERSON_NAME] -- Last Modified:…"
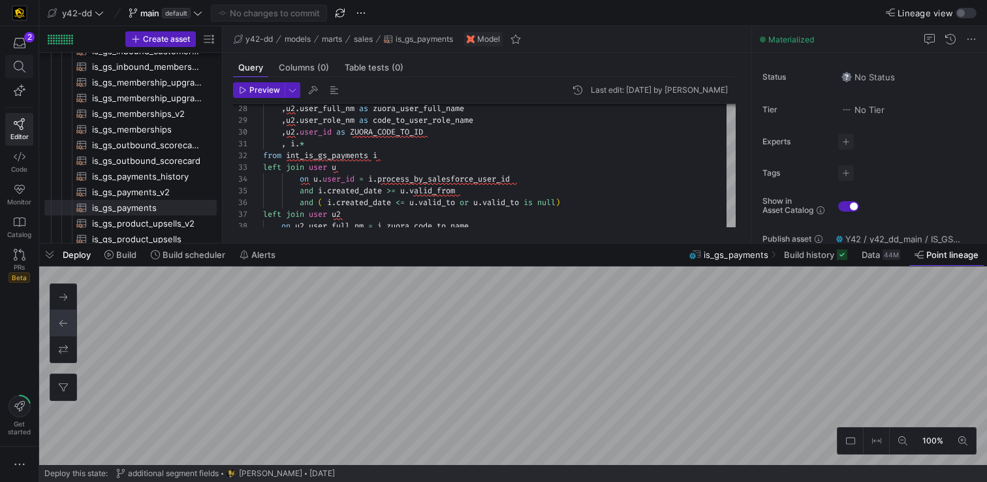
click at [20, 72] on icon at bounding box center [20, 67] width 12 height 12
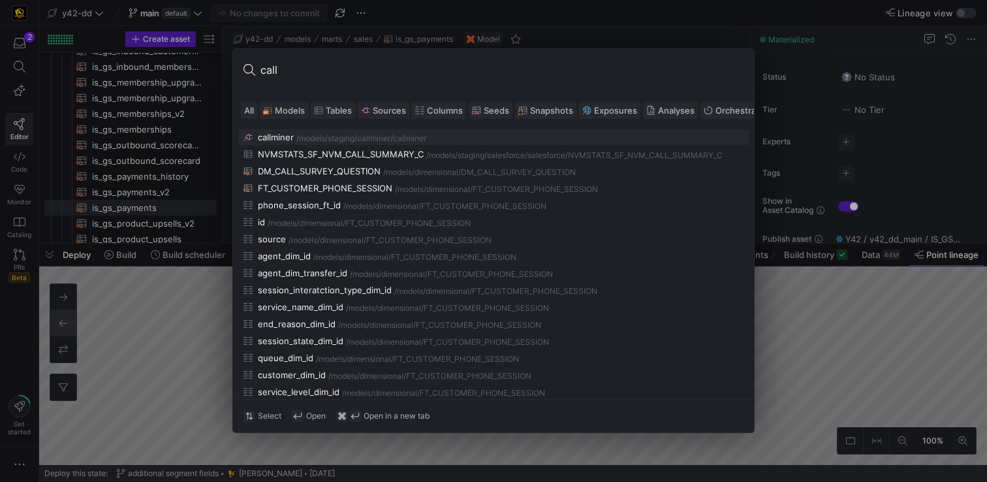
type input "call"
click at [484, 142] on div "/models/ staging/callminer /callminer" at bounding box center [519, 138] width 447 height 9
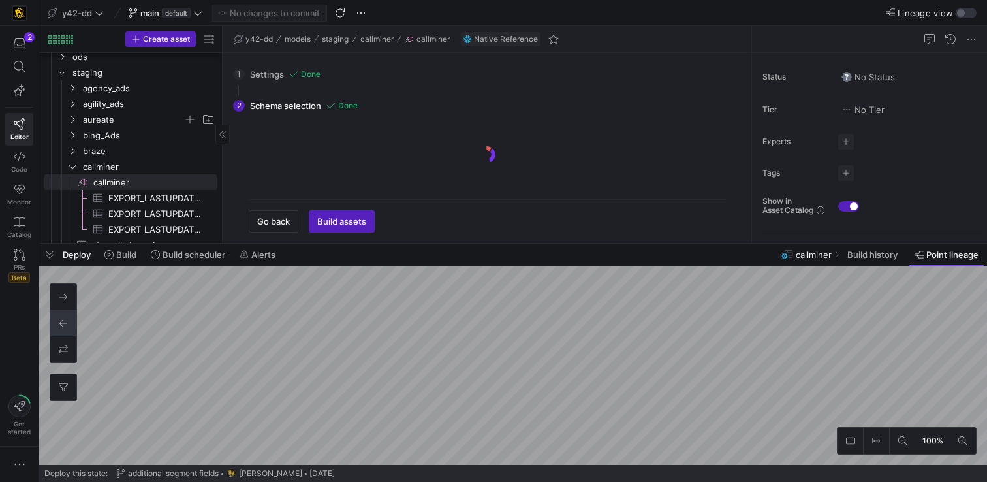
scroll to position [896, 0]
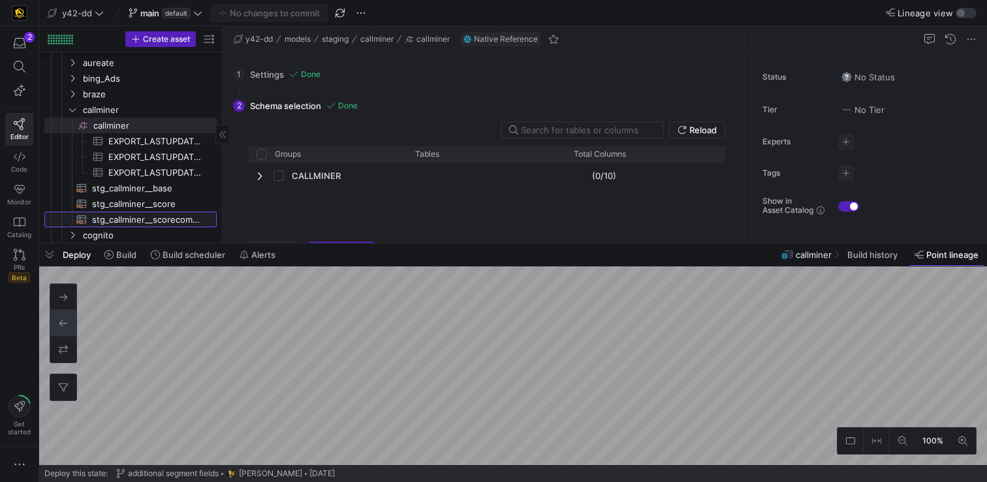
click at [168, 217] on span "stg_callminer__scorecomponent​​​​​​​​​​" at bounding box center [147, 219] width 110 height 15
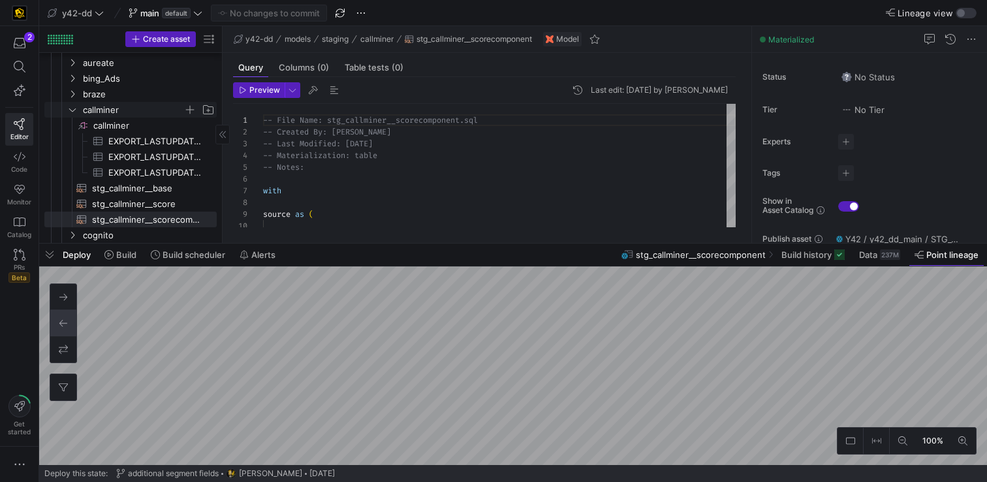
click at [71, 108] on icon "Press SPACE to select this row." at bounding box center [72, 110] width 9 height 8
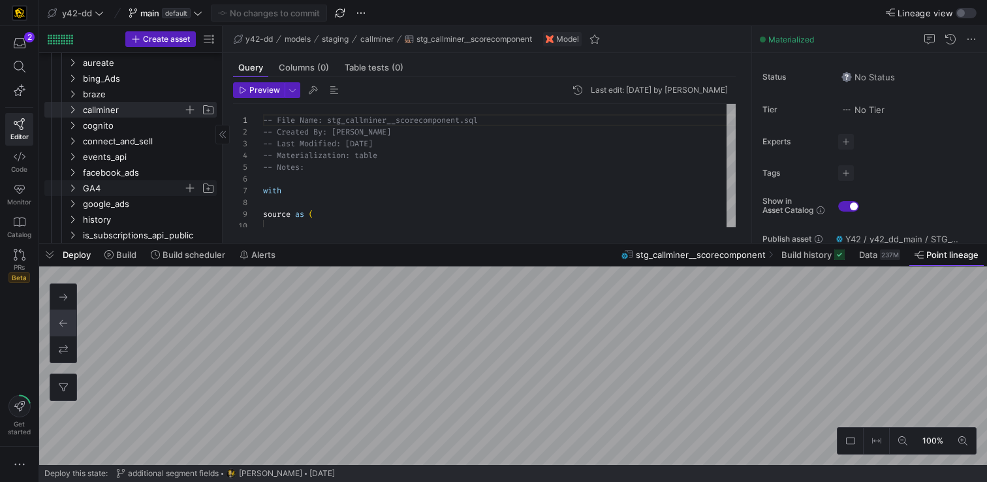
click at [72, 188] on icon "Press SPACE to select this row." at bounding box center [72, 188] width 9 height 8
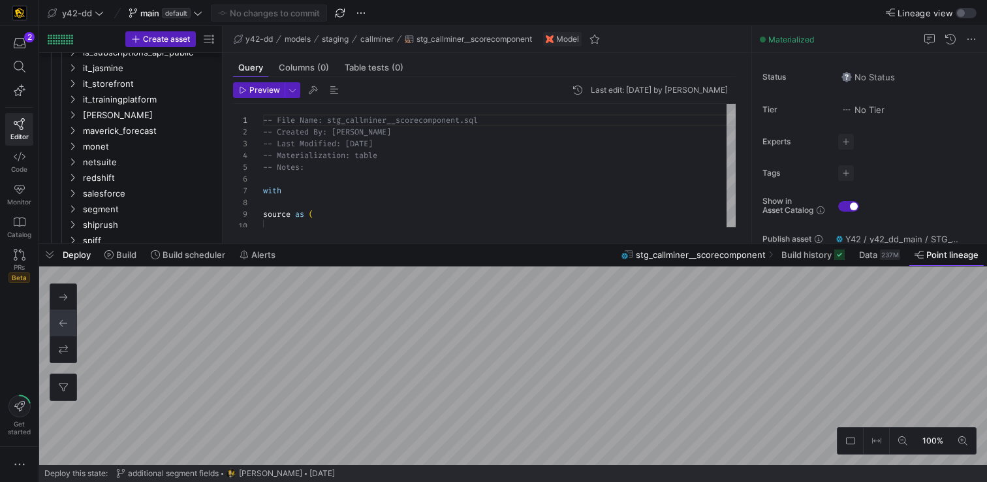
scroll to position [1151, 0]
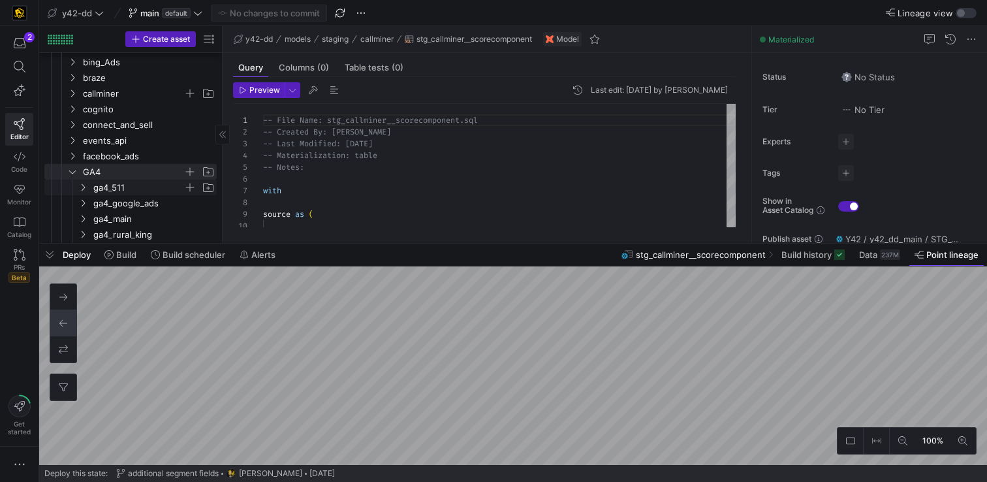
click at [83, 186] on icon "Press SPACE to select this row." at bounding box center [82, 187] width 9 height 8
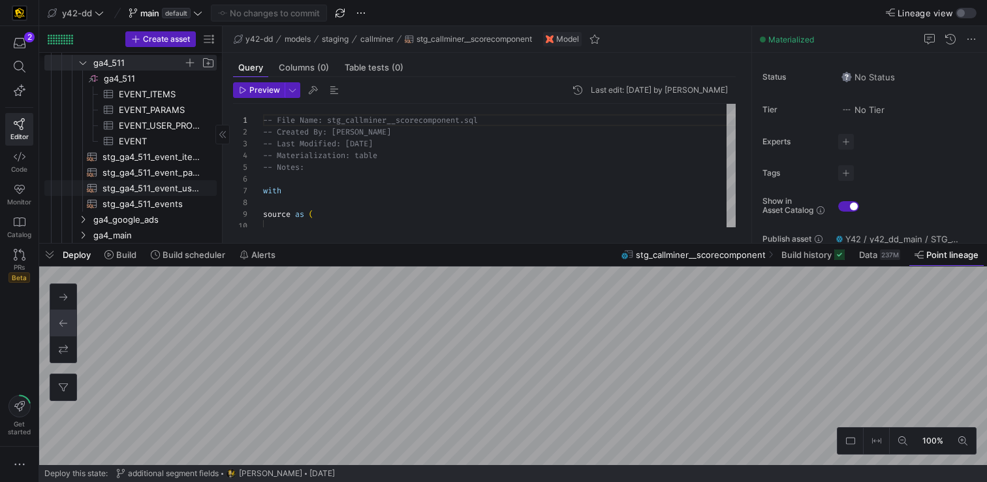
click at [103, 185] on span "stg_ga4_511_event_user_properties​​​​​​​​​​" at bounding box center [151, 188] width 99 height 15
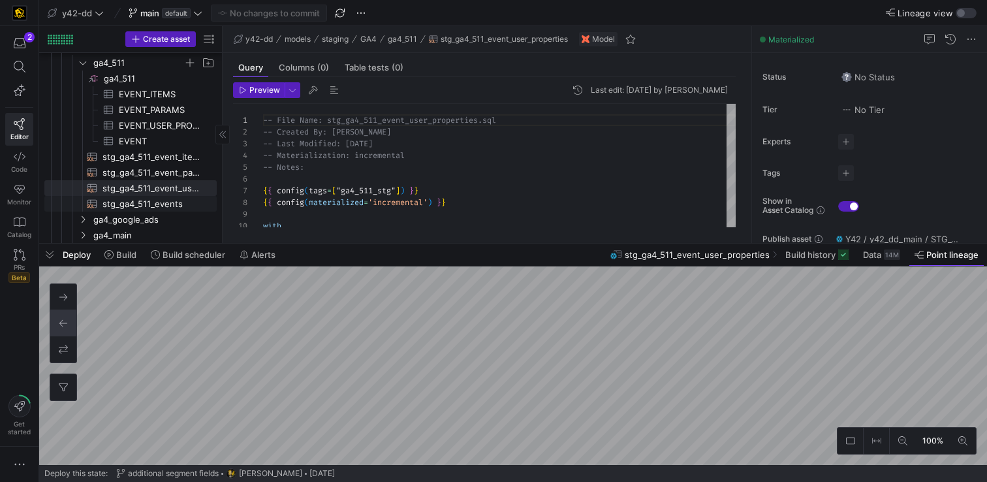
click at [114, 202] on span "stg_ga4_511_events​​​​​​​​​​" at bounding box center [151, 204] width 99 height 15
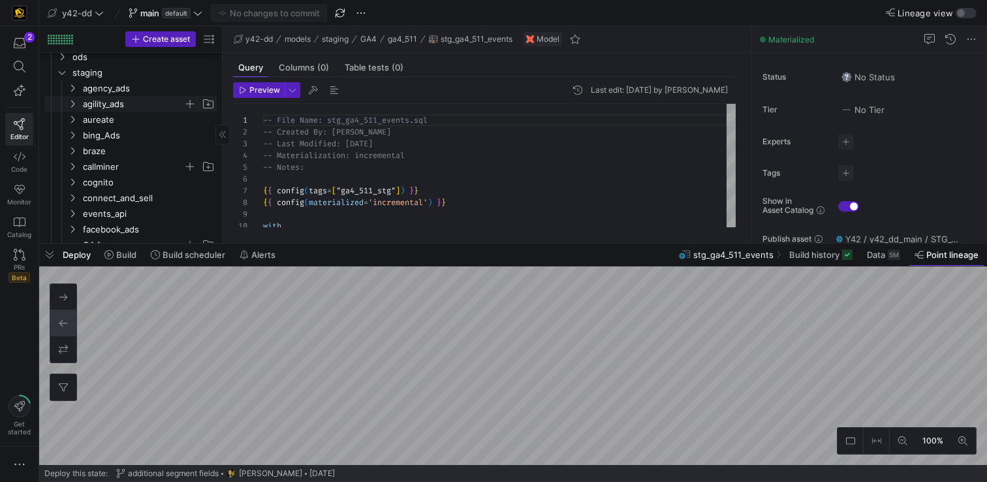
click at [73, 105] on icon "Press SPACE to select this row." at bounding box center [72, 104] width 9 height 8
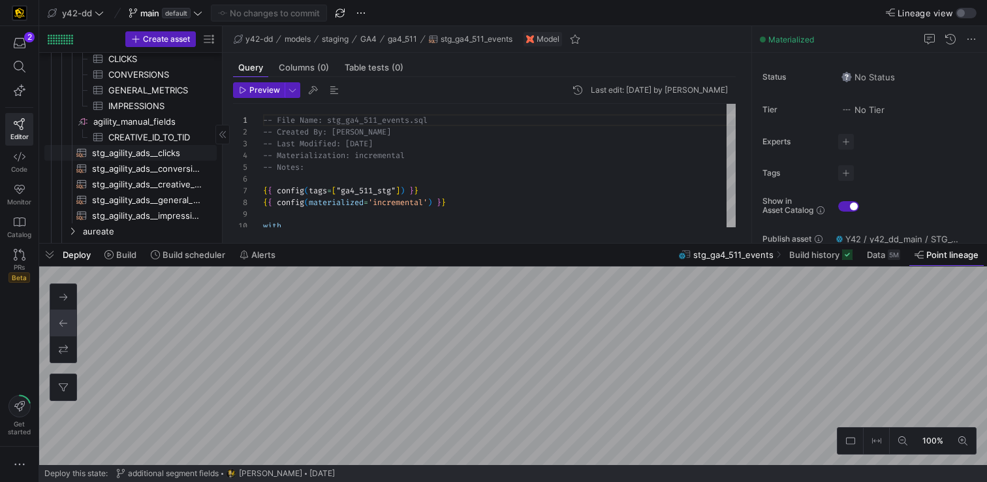
click at [144, 154] on span "stg_agility_ads__clicks​​​​​​​​​​" at bounding box center [147, 153] width 110 height 15
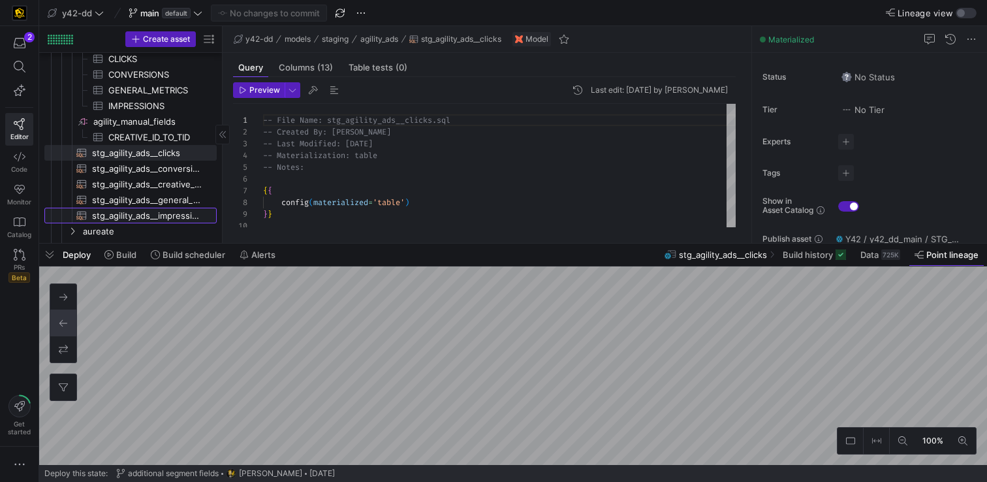
click at [113, 209] on span "stg_agility_ads__impressions​​​​​​​​​​" at bounding box center [147, 215] width 110 height 15
type textarea "-- File Name: stg_agility_ads__impressions.sql -- Created By: [PERSON_NAME] -- …"
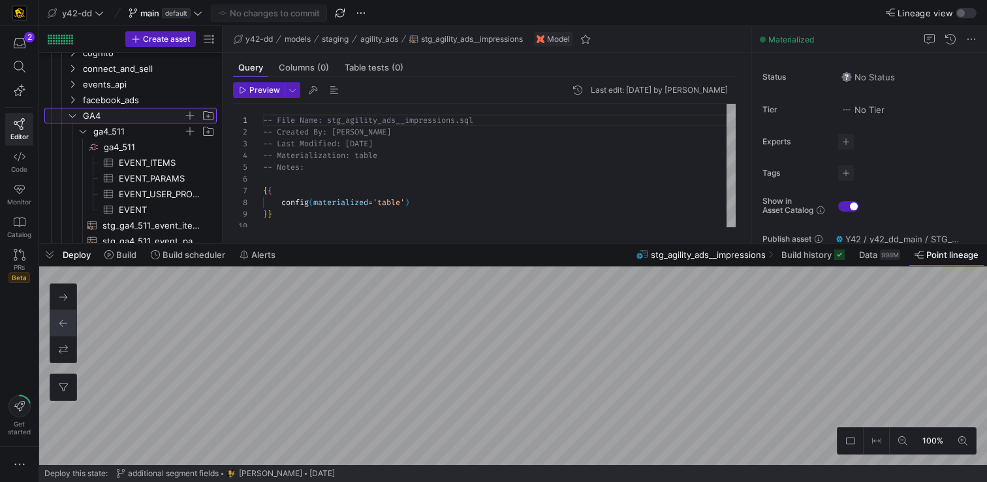
click at [76, 116] on icon "Press SPACE to select this row." at bounding box center [72, 116] width 9 height 8
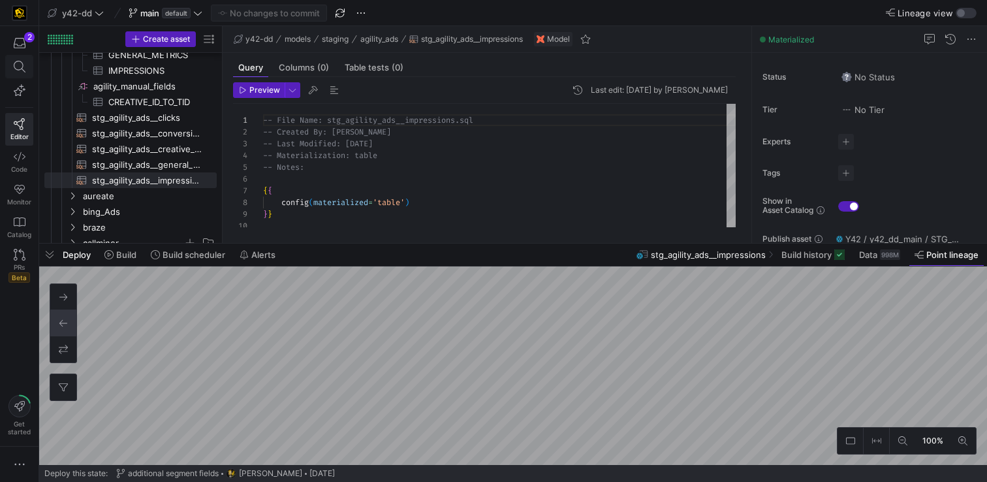
click at [20, 61] on icon at bounding box center [19, 67] width 12 height 12
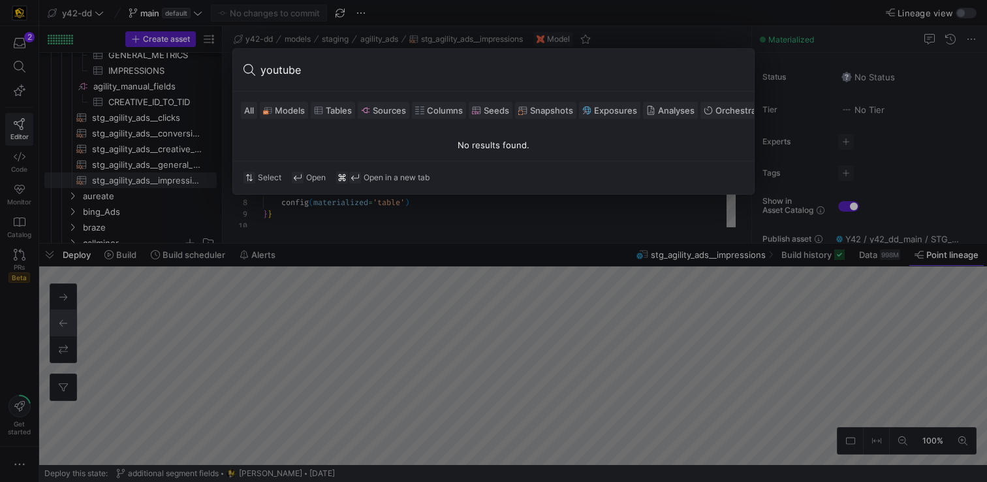
click at [302, 67] on input "youtube" at bounding box center [501, 69] width 483 height 21
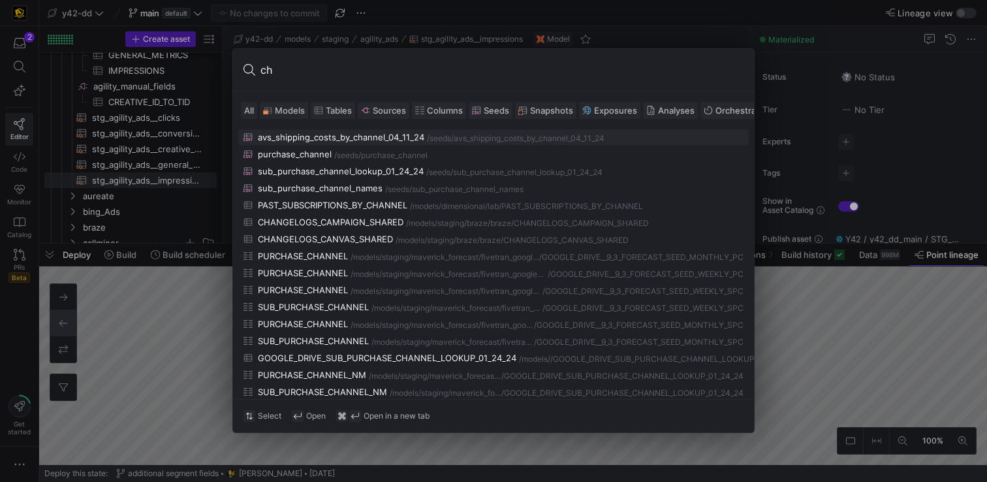
type input "c"
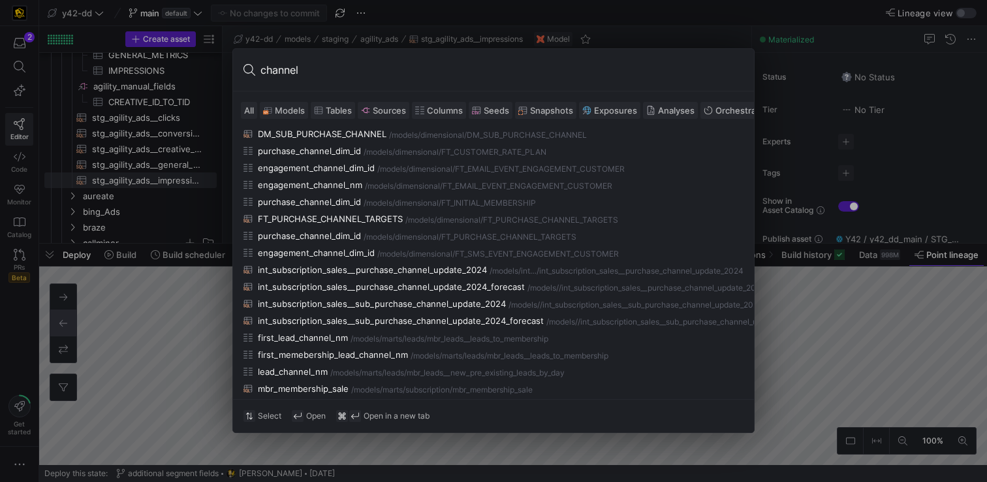
scroll to position [412, 0]
type input "channel"
click at [394, 110] on span "Sources" at bounding box center [389, 110] width 33 height 10
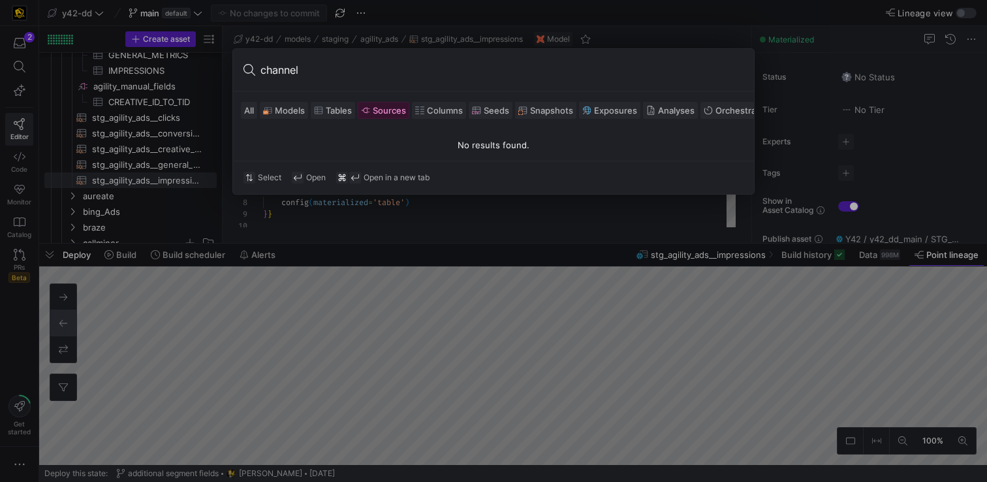
click at [346, 107] on span "Tables" at bounding box center [339, 110] width 26 height 10
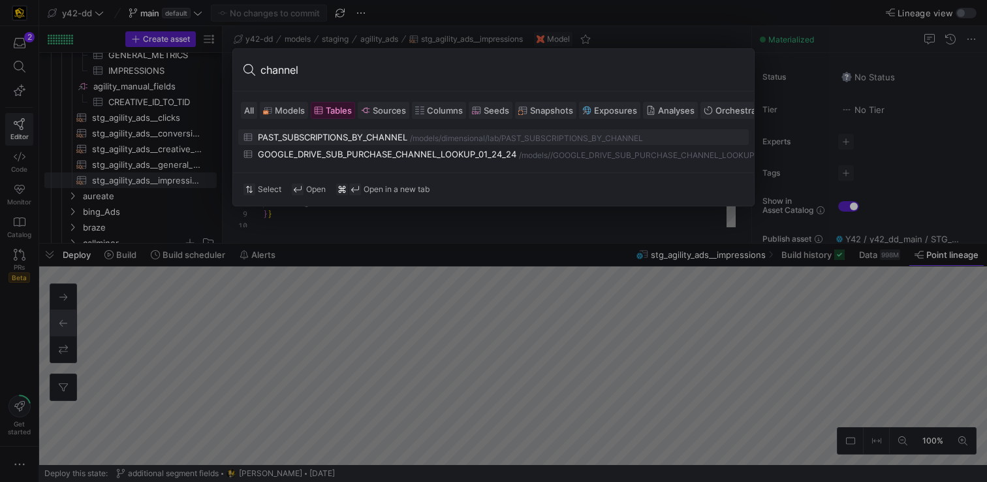
click at [292, 111] on span "Models" at bounding box center [290, 110] width 30 height 10
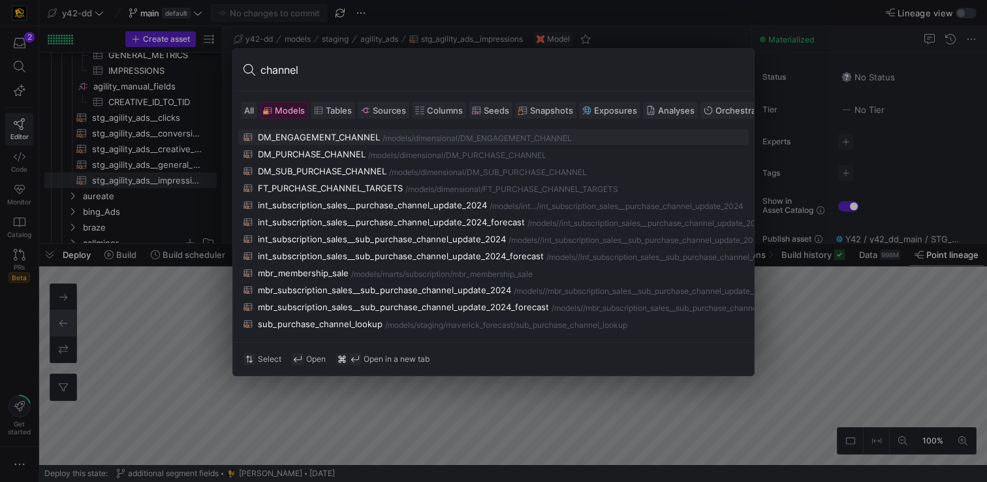
click at [121, 132] on div at bounding box center [493, 241] width 987 height 482
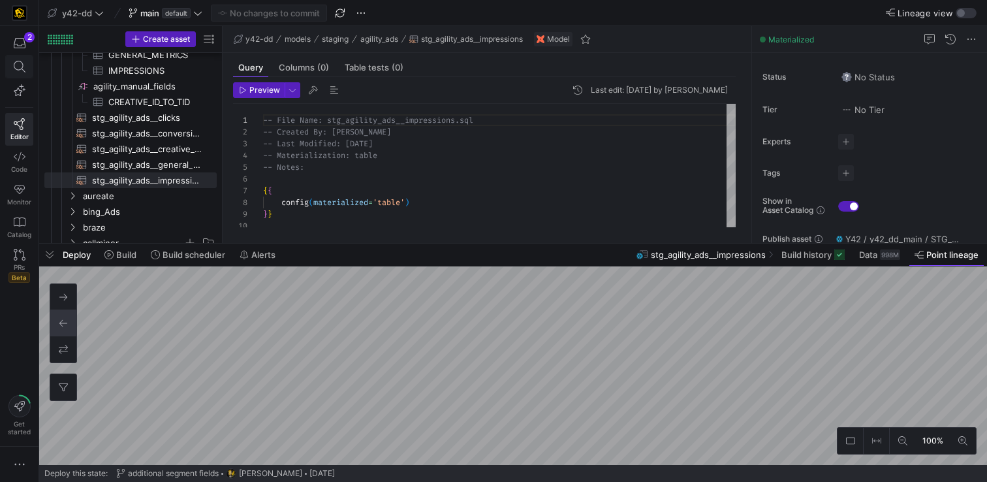
click at [14, 73] on span at bounding box center [19, 66] width 27 height 22
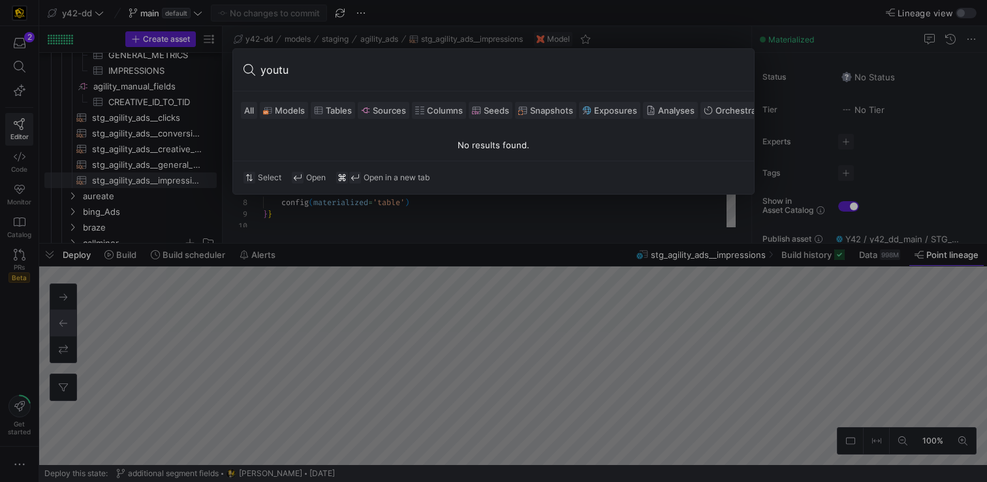
type input "youtu"
click at [253, 265] on div at bounding box center [493, 241] width 987 height 482
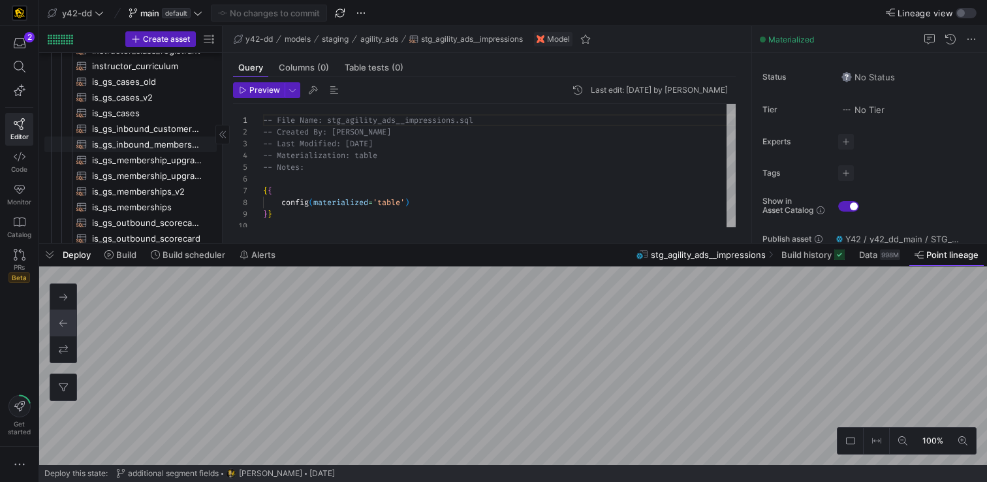
scroll to position [200, 0]
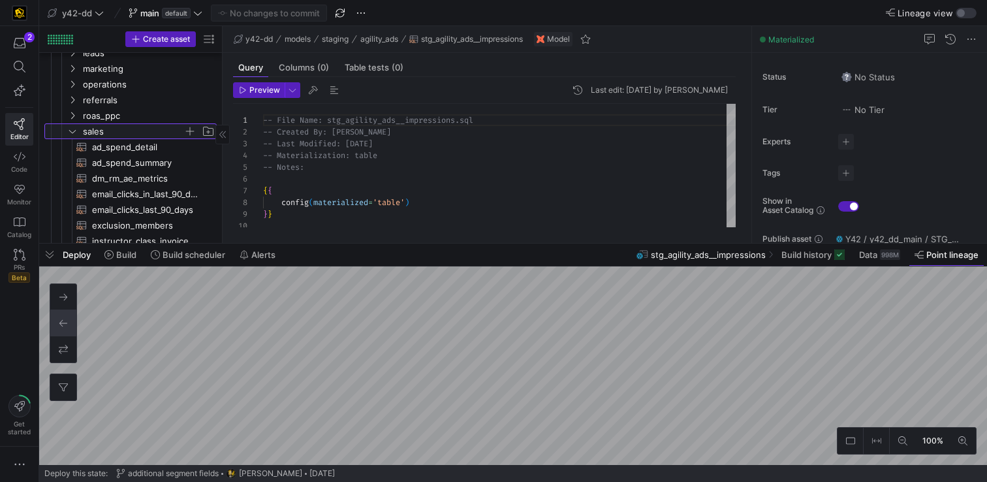
click at [72, 133] on icon "Press SPACE to select this row." at bounding box center [72, 131] width 7 height 3
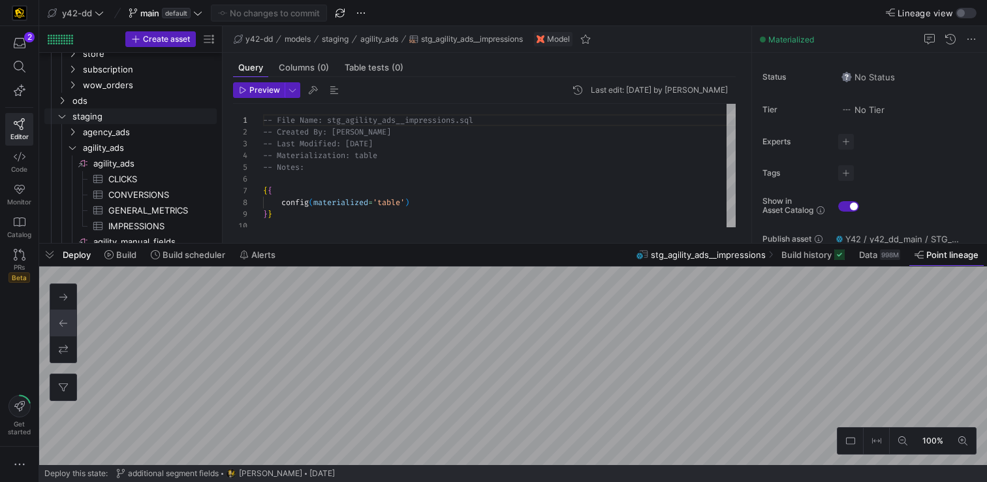
scroll to position [236, 0]
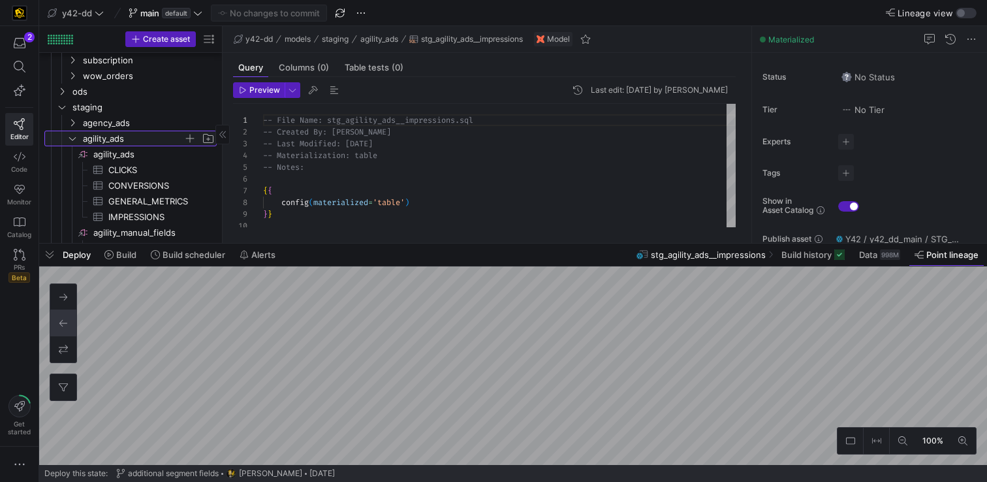
click at [74, 136] on icon "Press SPACE to select this row." at bounding box center [72, 138] width 9 height 8
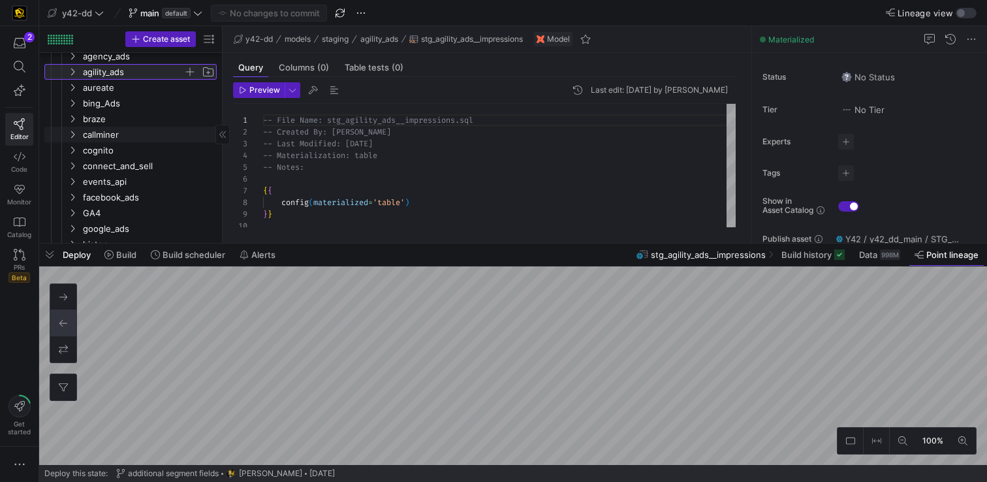
scroll to position [0, 0]
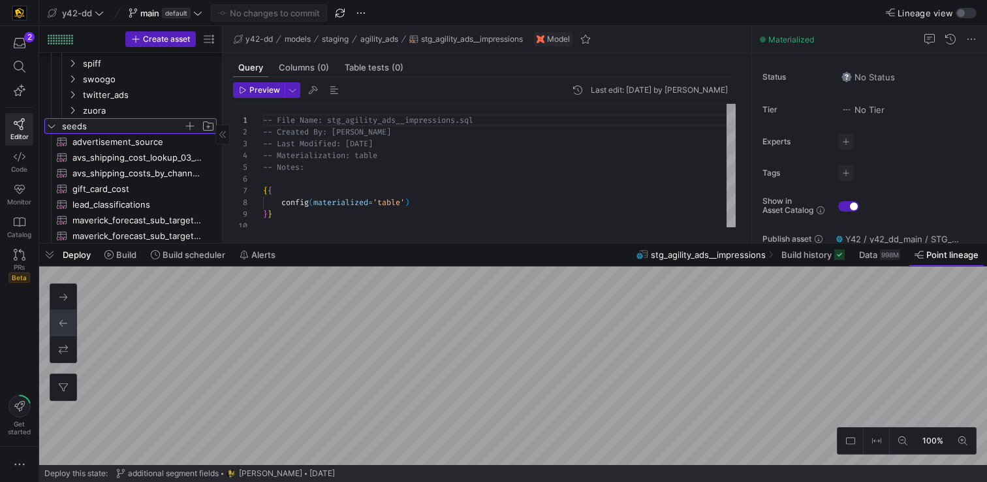
click at [54, 128] on icon "Press SPACE to select this row." at bounding box center [51, 126] width 9 height 8
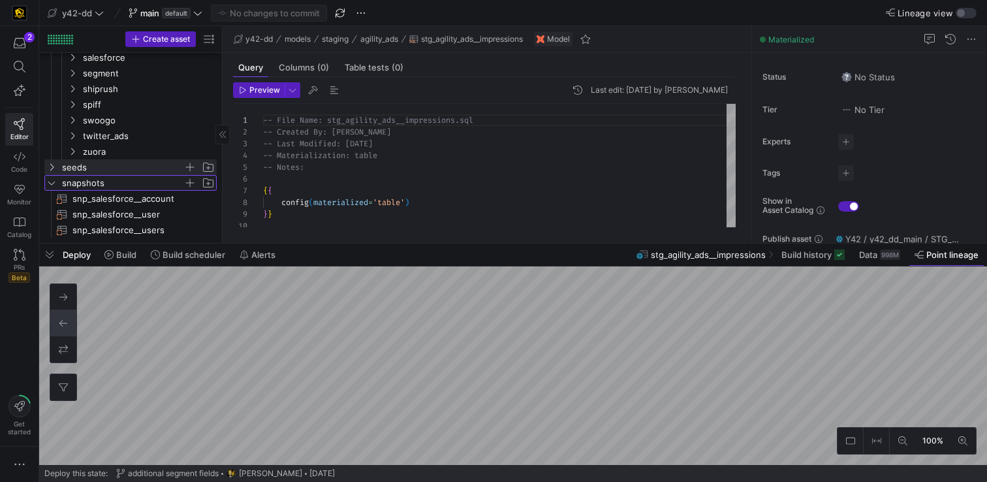
click at [52, 185] on icon "Press SPACE to select this row." at bounding box center [51, 183] width 9 height 8
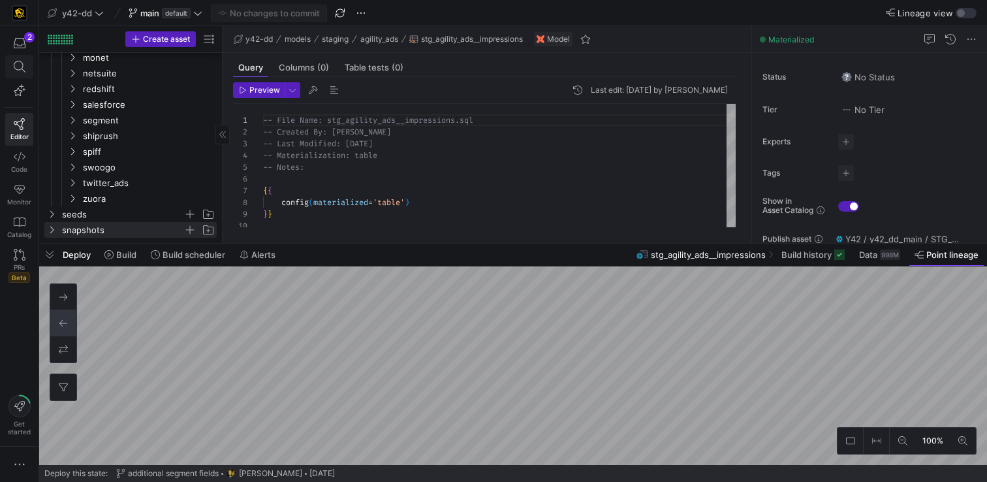
click at [20, 69] on icon at bounding box center [20, 67] width 12 height 12
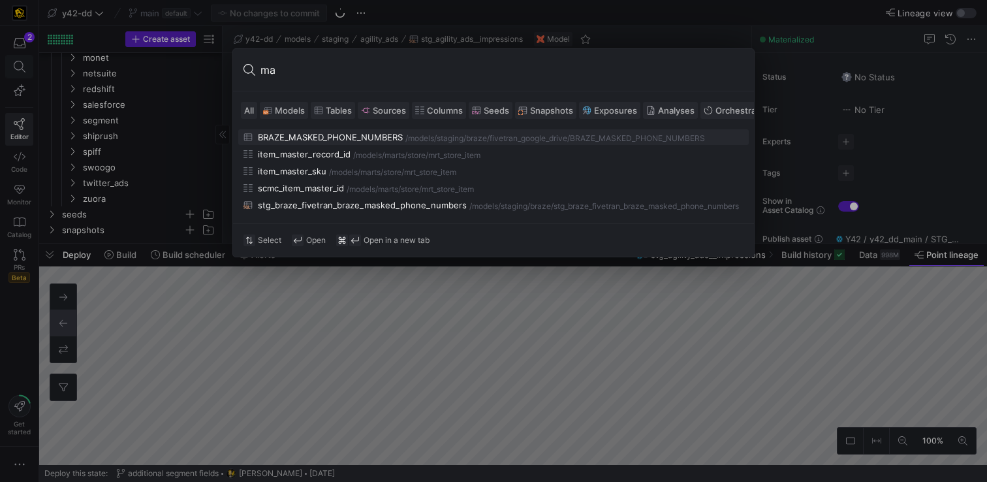
type input "m"
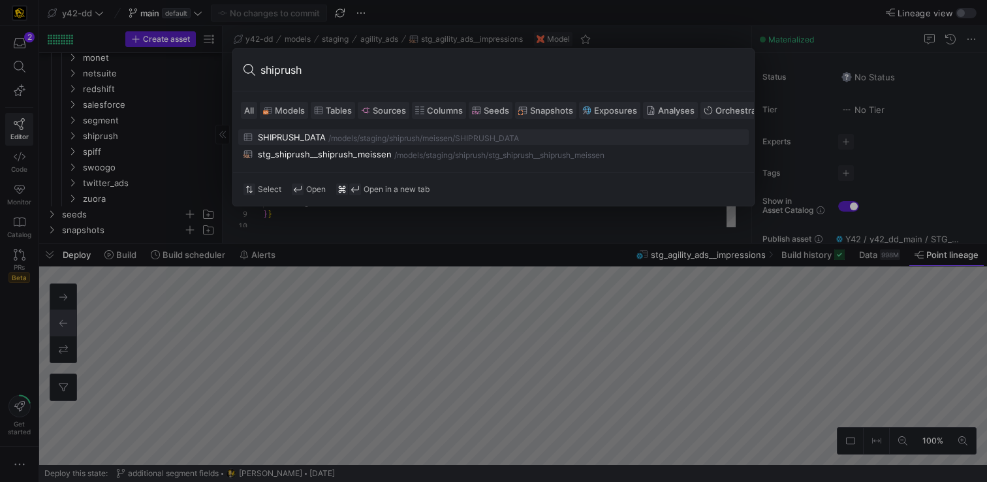
type input "shiprush"
click at [268, 138] on div "SHIPRUSH_DATA" at bounding box center [292, 137] width 68 height 10
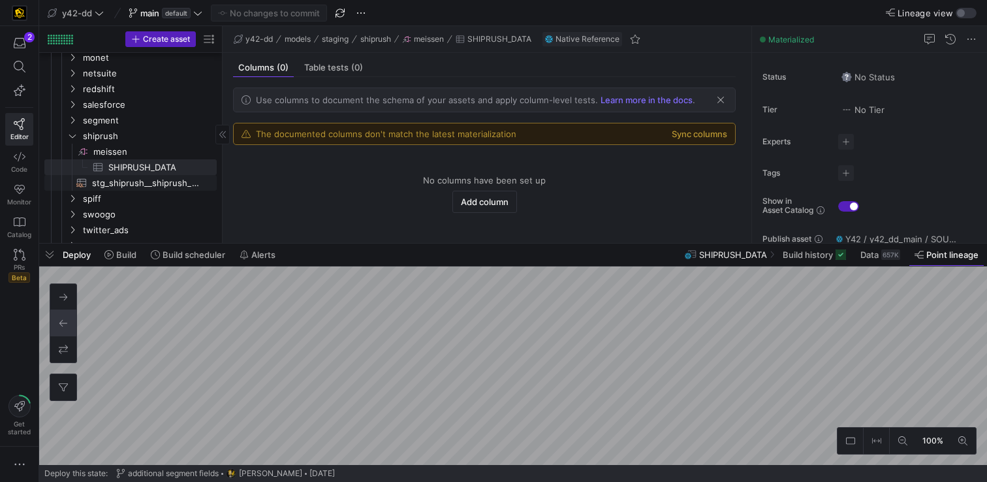
click at [157, 185] on span "stg_shiprush__shiprush_meissen​​​​​​​​​​" at bounding box center [147, 183] width 110 height 15
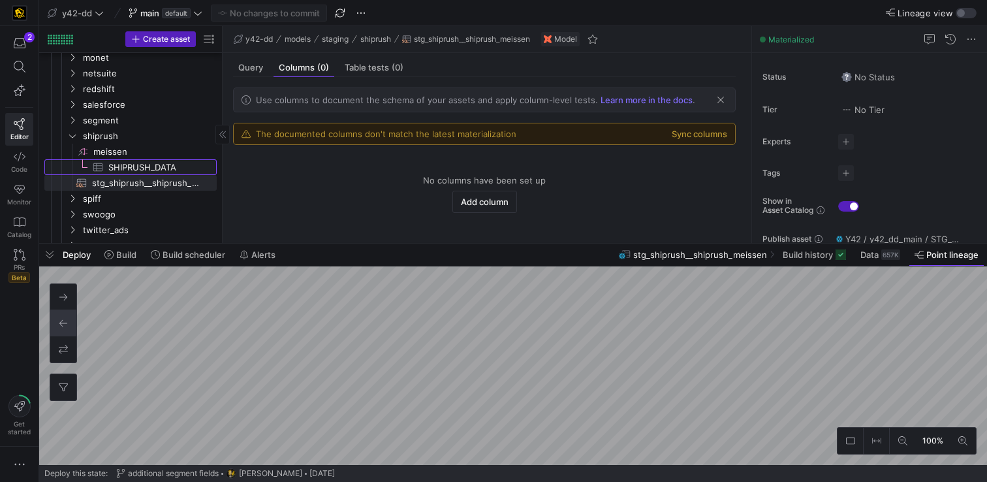
click at [147, 170] on span "SHIPRUSH_DATA​​​​​​​​​" at bounding box center [154, 167] width 93 height 15
click at [148, 185] on span "stg_shiprush__shiprush_meissen​​​​​​​​​​" at bounding box center [147, 183] width 110 height 15
